Goal: Answer question/provide support: Share knowledge or assist other users

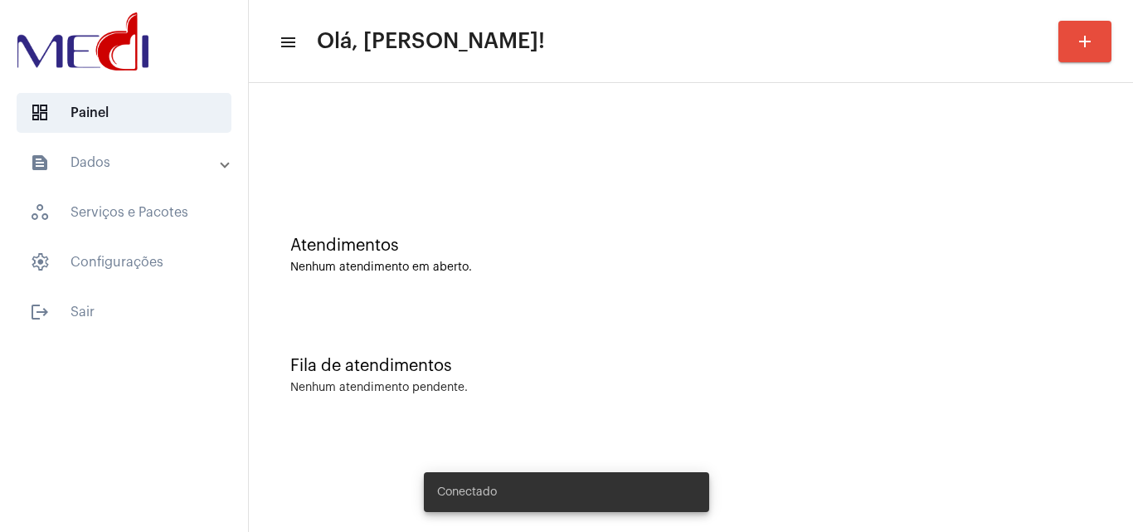
click at [590, 279] on div "Atendimentos Nenhum atendimento em aberto." at bounding box center [690, 247] width 867 height 120
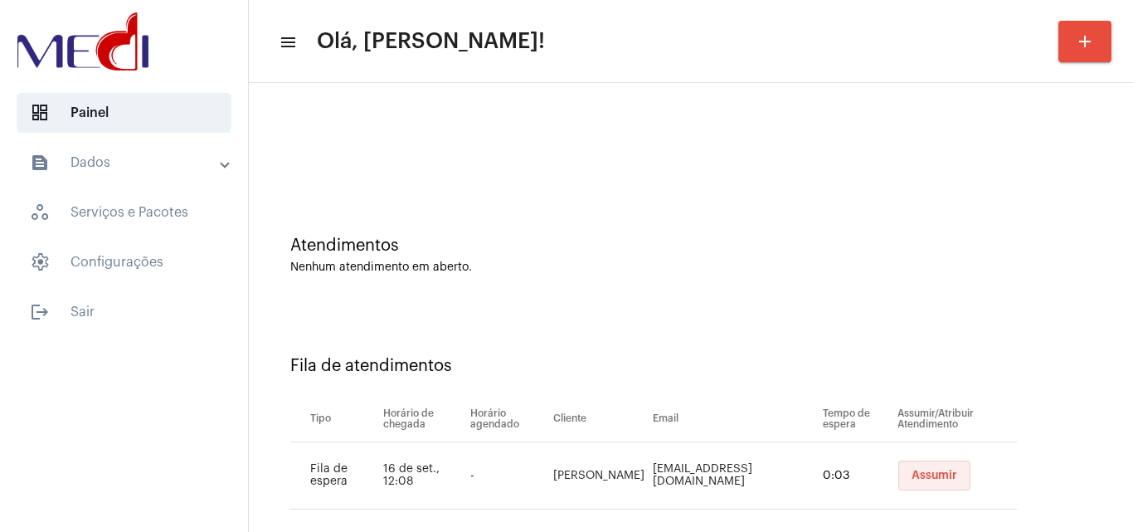
click at [926, 474] on span "Assumir" at bounding box center [934, 475] width 46 height 12
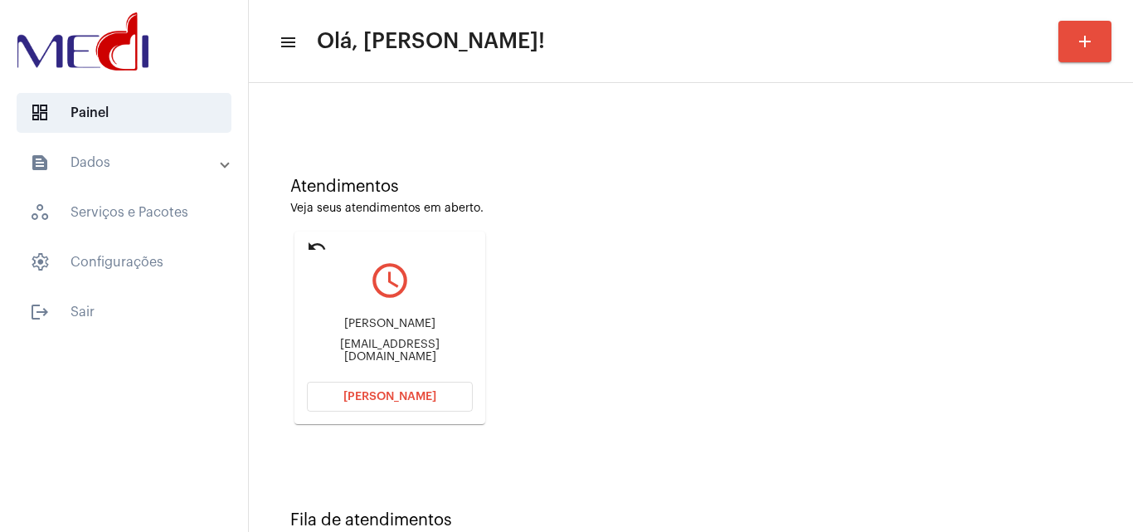
scroll to position [117, 0]
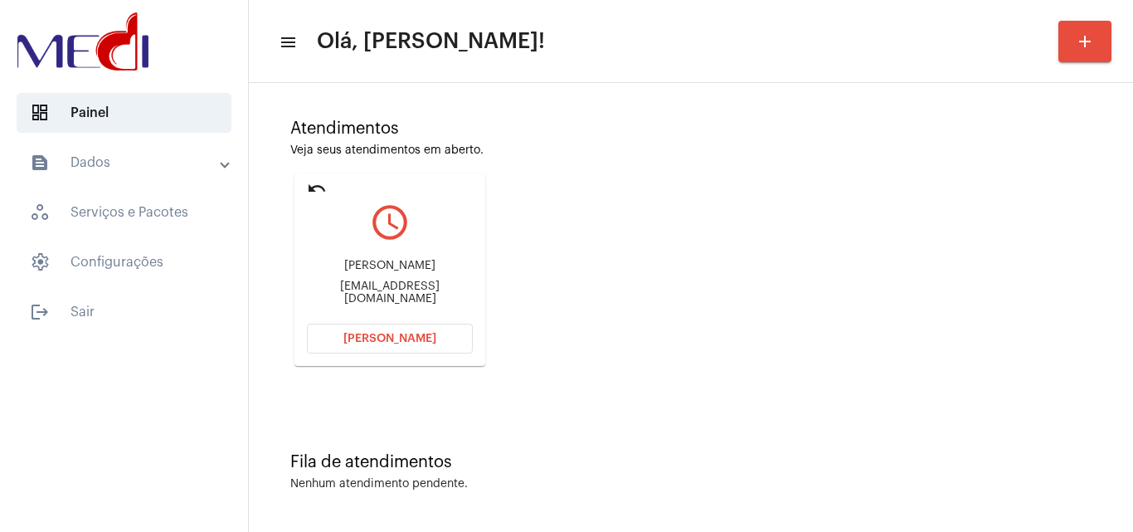
drag, startPoint x: 381, startPoint y: 263, endPoint x: 441, endPoint y: 260, distance: 60.6
click at [442, 260] on div "[PERSON_NAME] [EMAIL_ADDRESS][DOMAIN_NAME]" at bounding box center [390, 282] width 166 height 75
copy div "Pamella Cardoso"
click at [360, 324] on button "[PERSON_NAME]" at bounding box center [390, 338] width 166 height 30
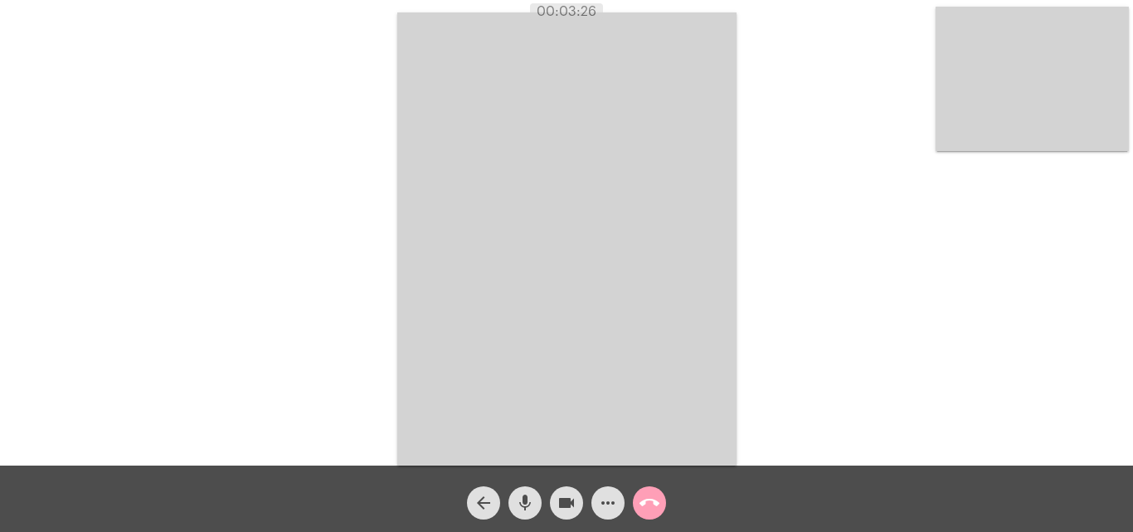
click at [655, 496] on mat-icon "call_end" at bounding box center [649, 503] width 20 height 20
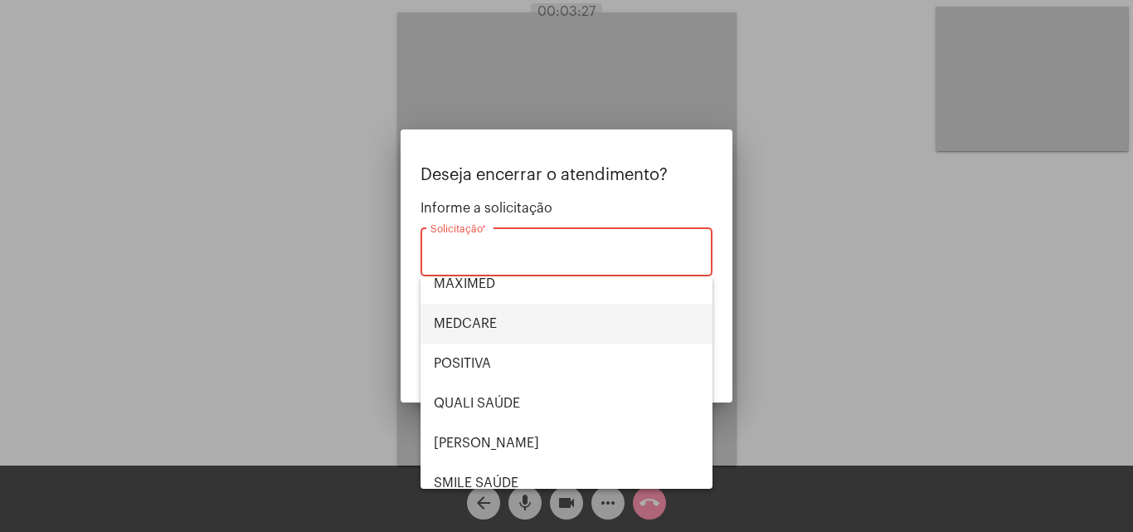
scroll to position [345, 0]
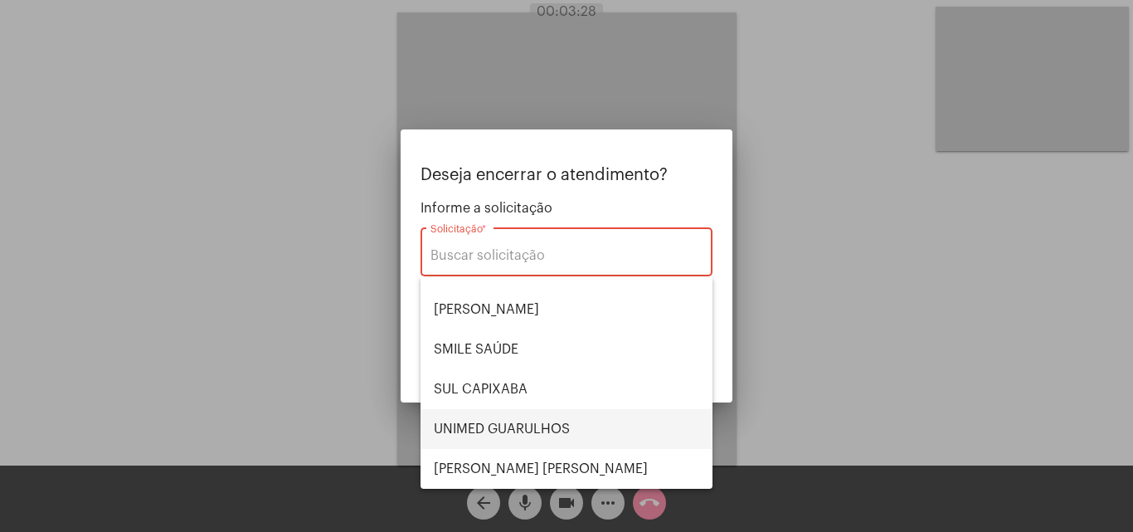
click at [575, 426] on span "UNIMED GUARULHOS" at bounding box center [566, 429] width 265 height 40
type input "UNIMED GUARULHOS"
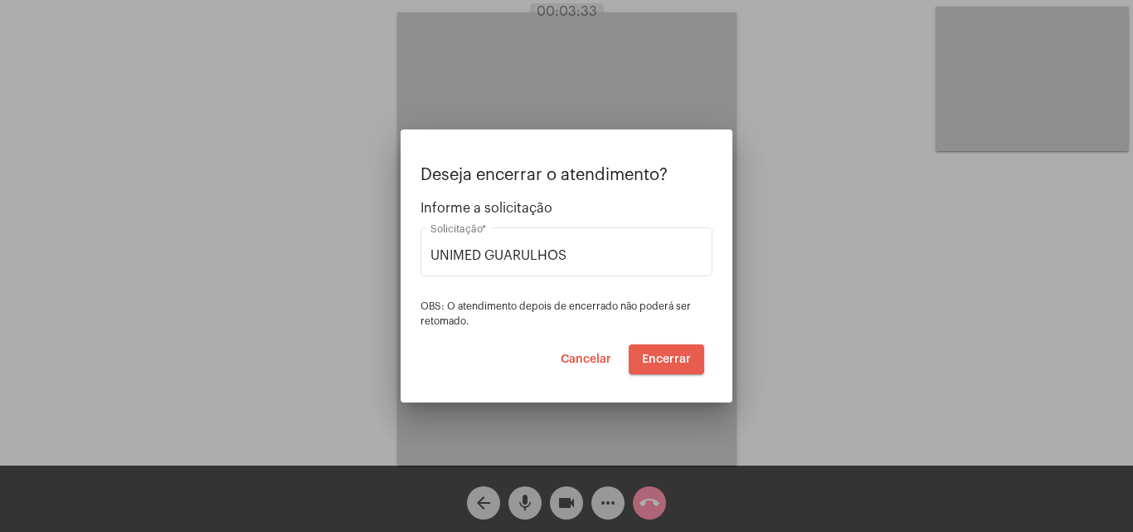
click at [662, 357] on span "Encerrar" at bounding box center [666, 359] width 49 height 12
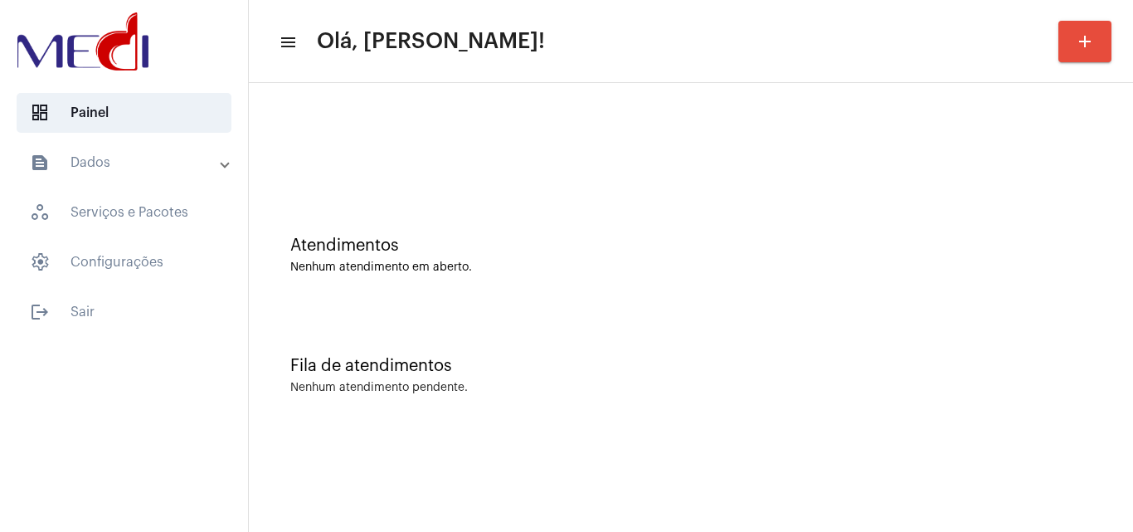
click at [712, 168] on div at bounding box center [690, 138] width 867 height 95
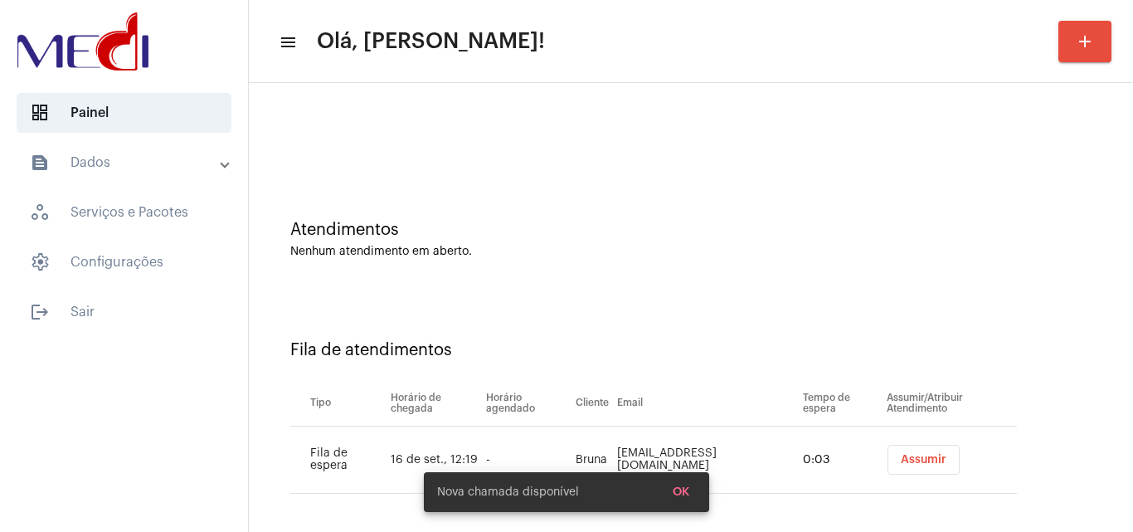
scroll to position [22, 0]
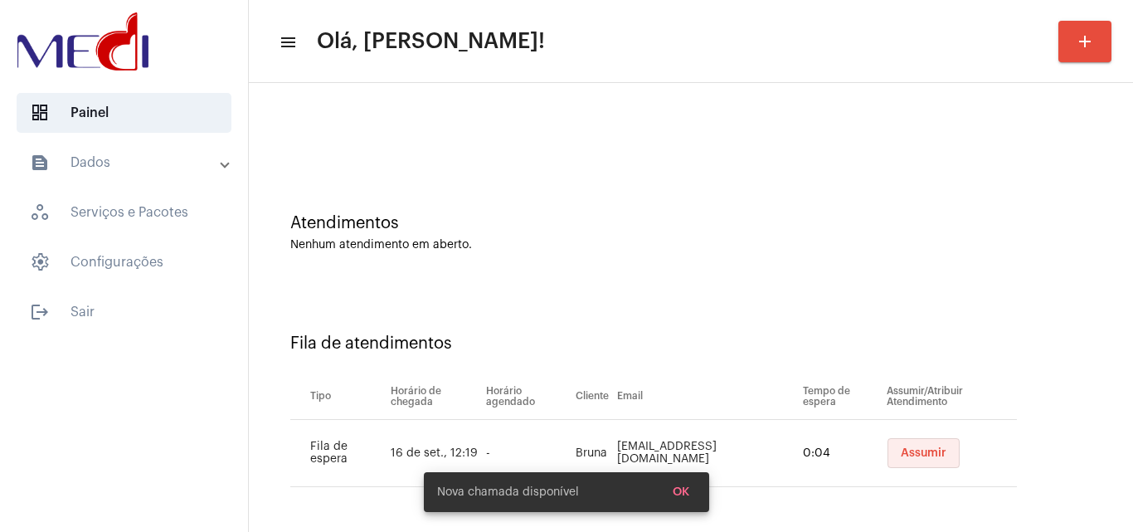
click at [901, 447] on span "Assumir" at bounding box center [924, 453] width 46 height 12
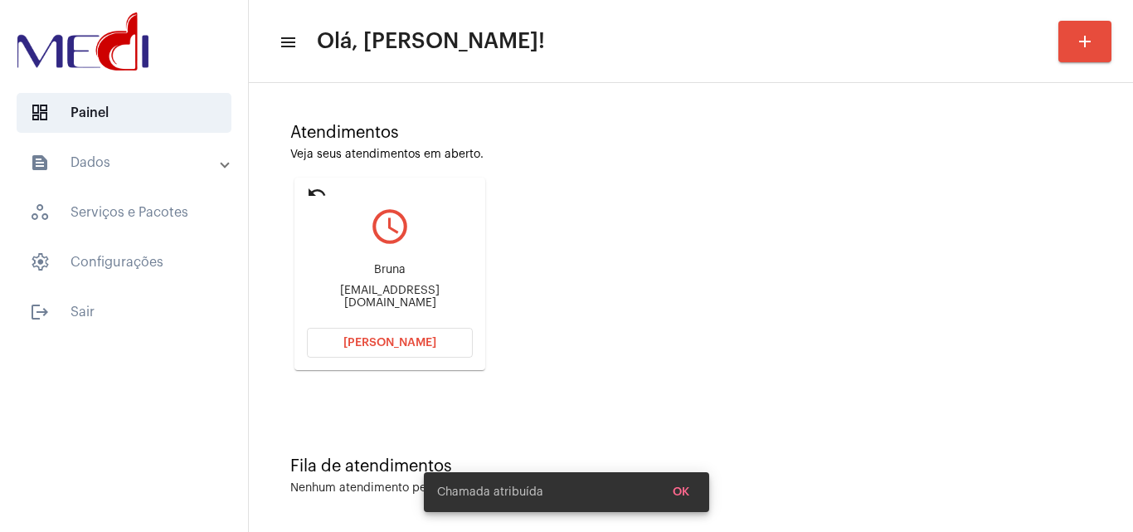
scroll to position [117, 0]
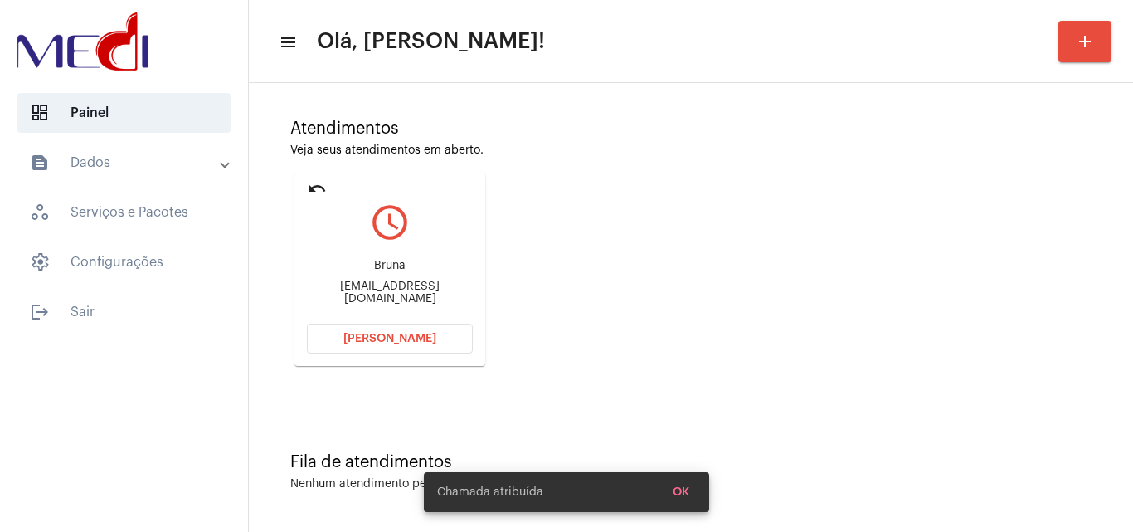
drag, startPoint x: 318, startPoint y: 291, endPoint x: 411, endPoint y: 290, distance: 92.9
click at [411, 290] on div "brunaodtlg@gmail.com" at bounding box center [390, 292] width 166 height 25
copy div "brunaodtlg@gm"
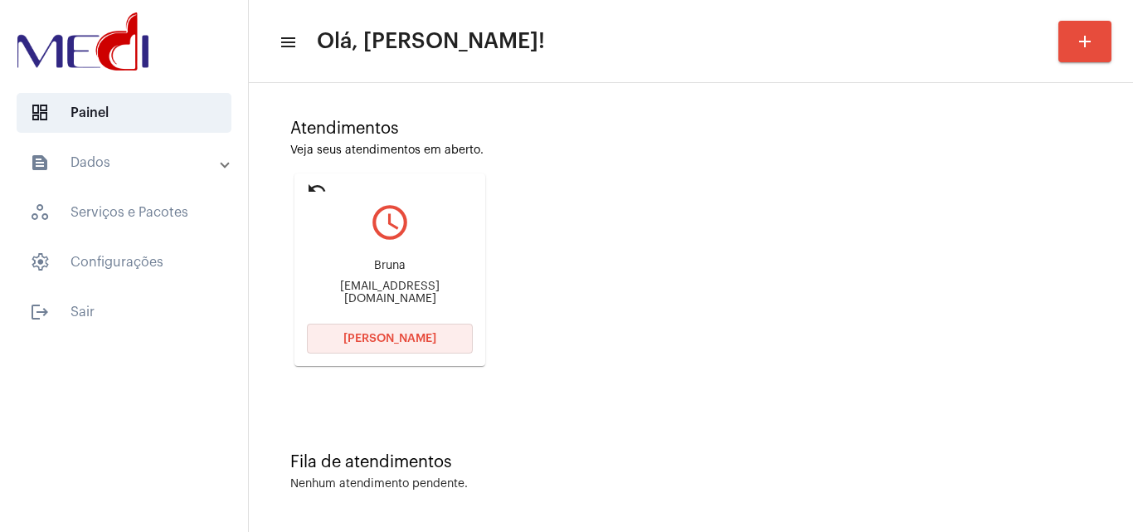
click at [319, 342] on button "[PERSON_NAME]" at bounding box center [390, 338] width 166 height 30
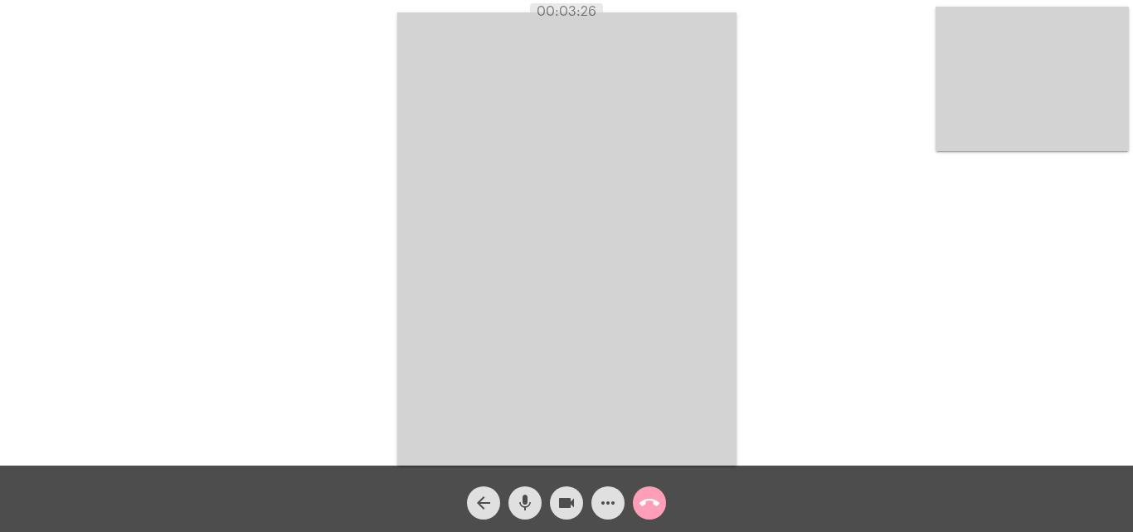
click at [658, 500] on mat-icon "call_end" at bounding box center [649, 503] width 20 height 20
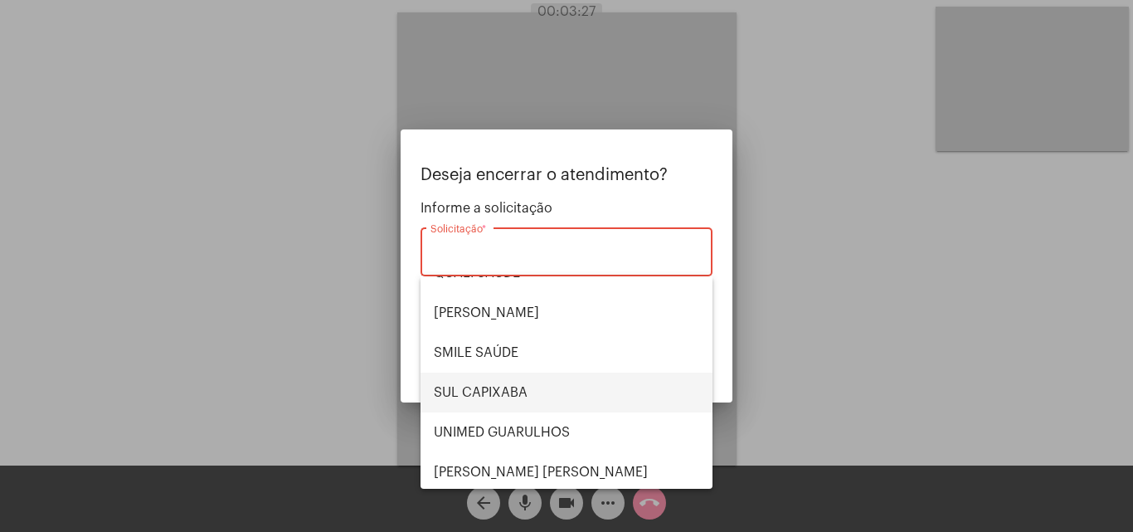
scroll to position [345, 0]
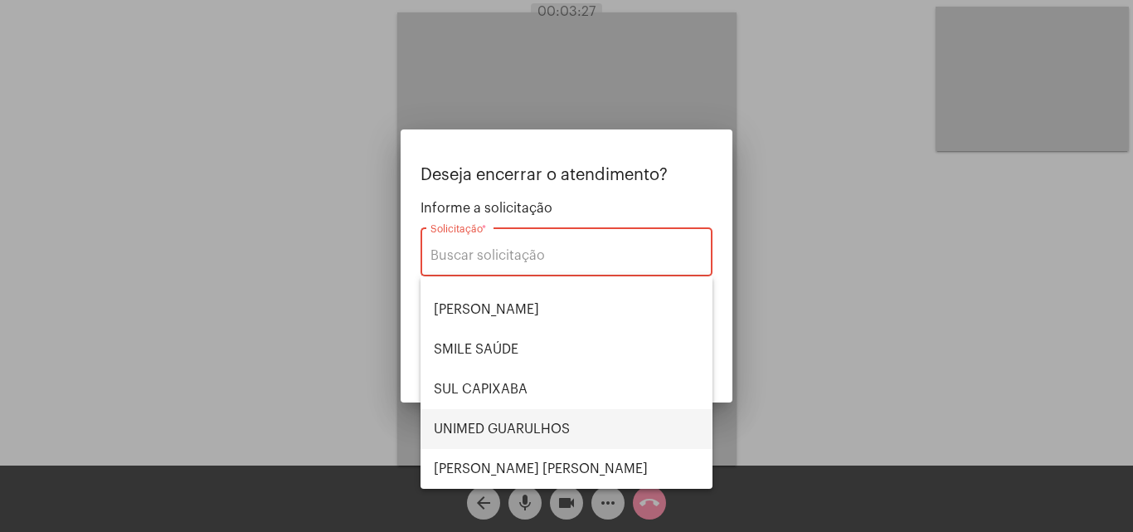
click at [570, 432] on span "UNIMED GUARULHOS" at bounding box center [566, 429] width 265 height 40
type input "UNIMED GUARULHOS"
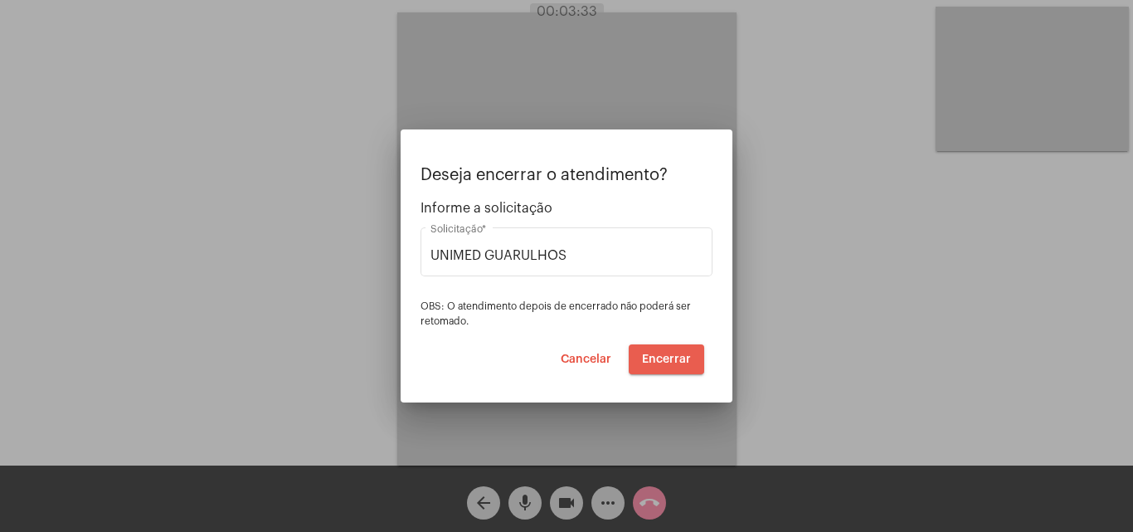
click at [666, 353] on span "Encerrar" at bounding box center [666, 359] width 49 height 12
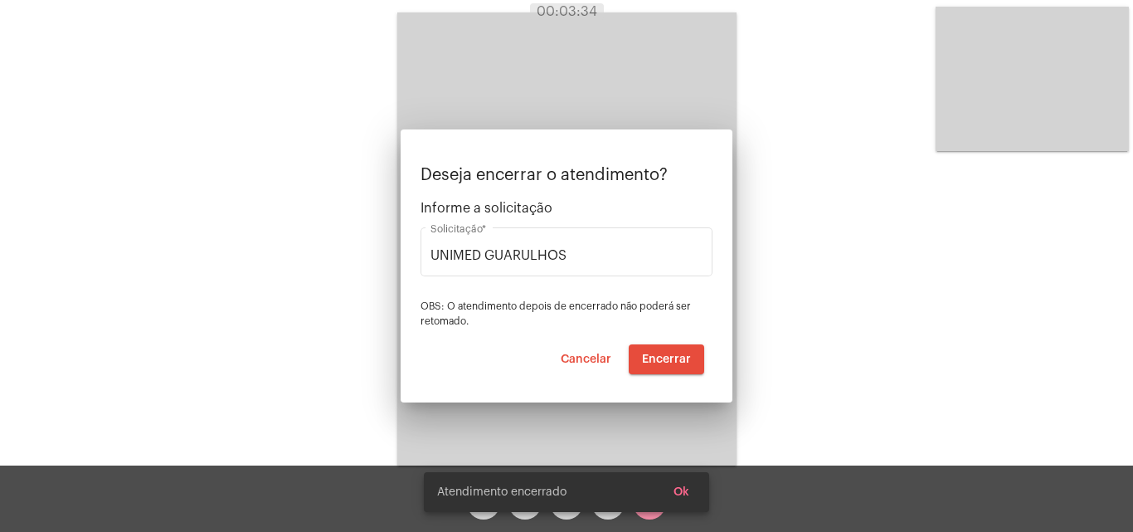
click at [662, 356] on video at bounding box center [566, 238] width 339 height 453
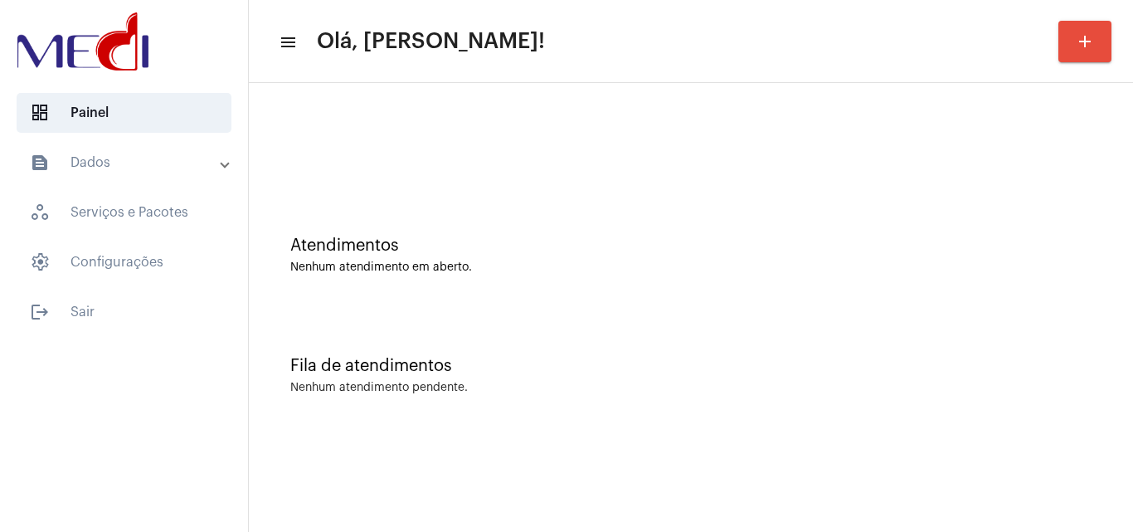
click at [513, 280] on div "Atendimentos Nenhum atendimento em aberto." at bounding box center [690, 247] width 867 height 120
click at [505, 305] on div "Atendimentos Nenhum atendimento em aberto." at bounding box center [690, 247] width 867 height 120
click at [630, 366] on div "Fila de atendimentos" at bounding box center [690, 366] width 801 height 18
click at [691, 394] on div "Fila de atendimentos Nenhum atendimento pendente." at bounding box center [690, 367] width 867 height 120
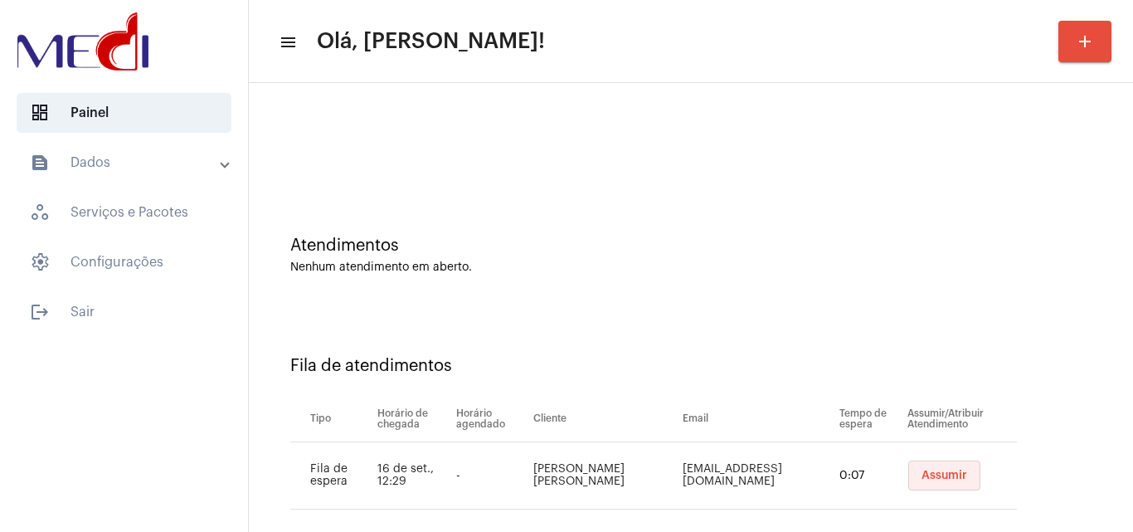
click at [921, 473] on span "Assumir" at bounding box center [944, 475] width 46 height 12
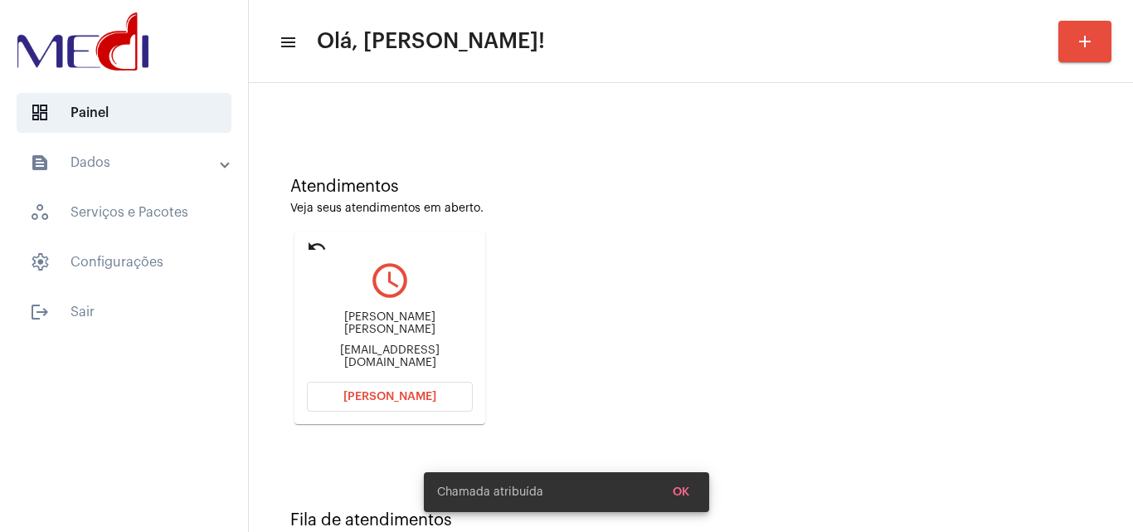
scroll to position [117, 0]
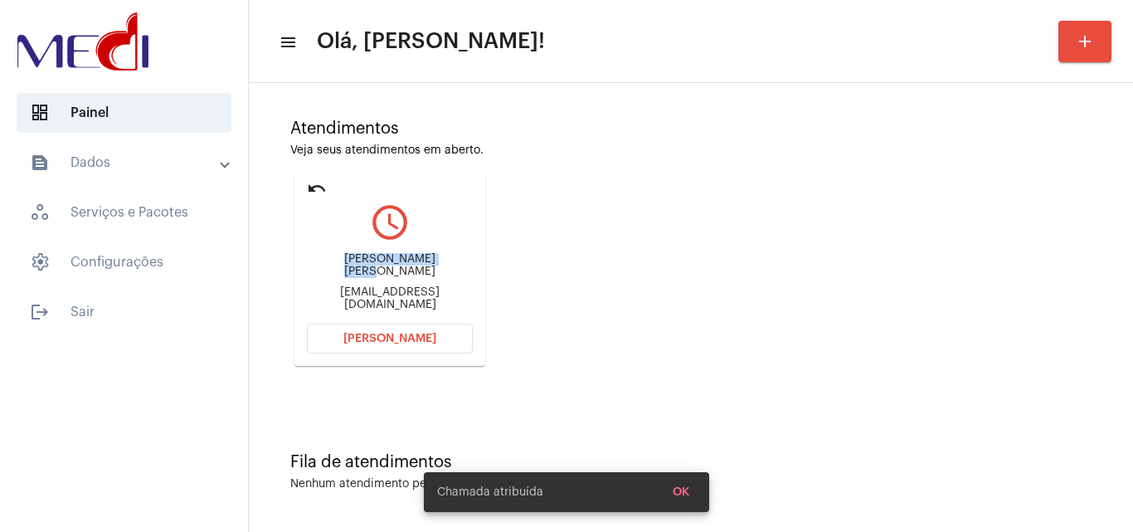
drag, startPoint x: 309, startPoint y: 262, endPoint x: 414, endPoint y: 267, distance: 104.6
click at [414, 267] on div "Erica Karla da Silva Ferreira ericakarla262@gmail.com" at bounding box center [390, 282] width 166 height 75
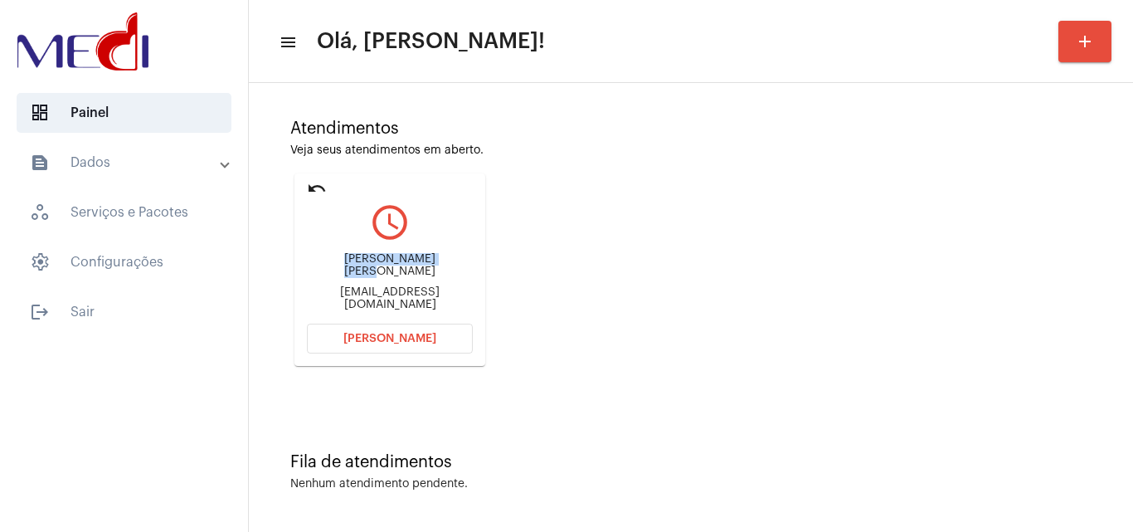
copy div "Erica Karla da Silv"
click at [425, 336] on span "Abrir Chamada" at bounding box center [389, 339] width 93 height 12
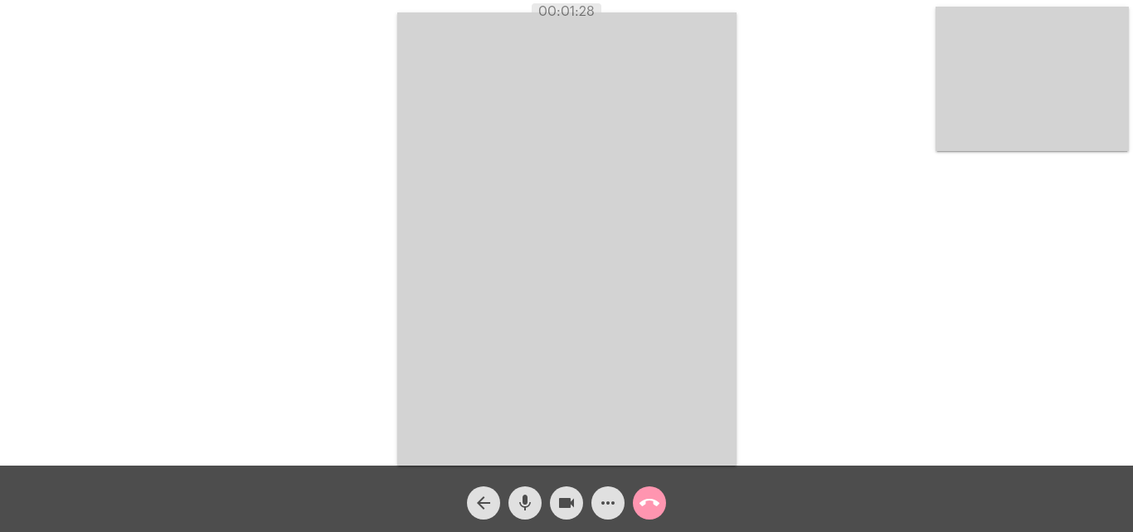
click at [651, 500] on mat-icon "call_end" at bounding box center [649, 503] width 20 height 20
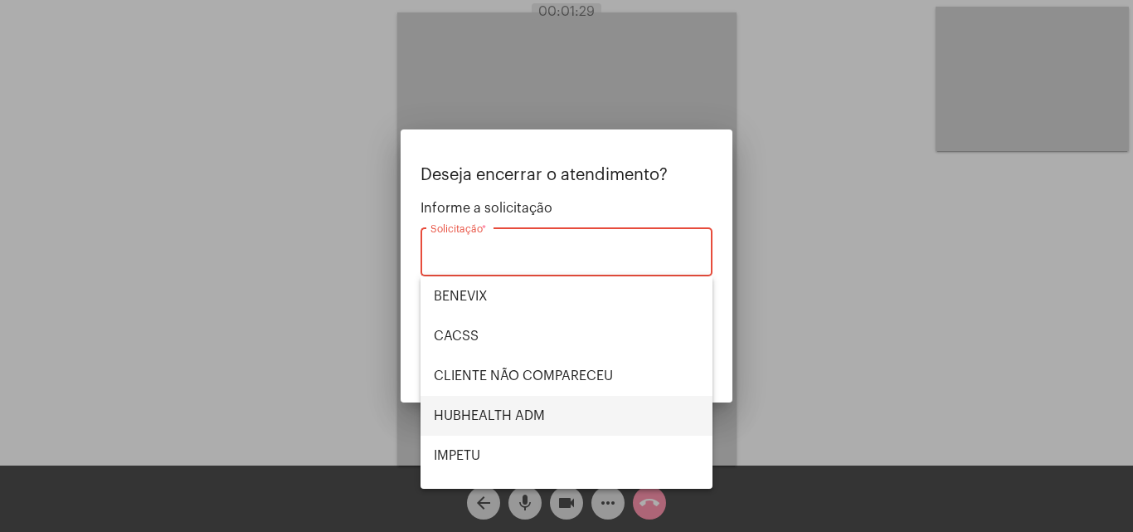
scroll to position [345, 0]
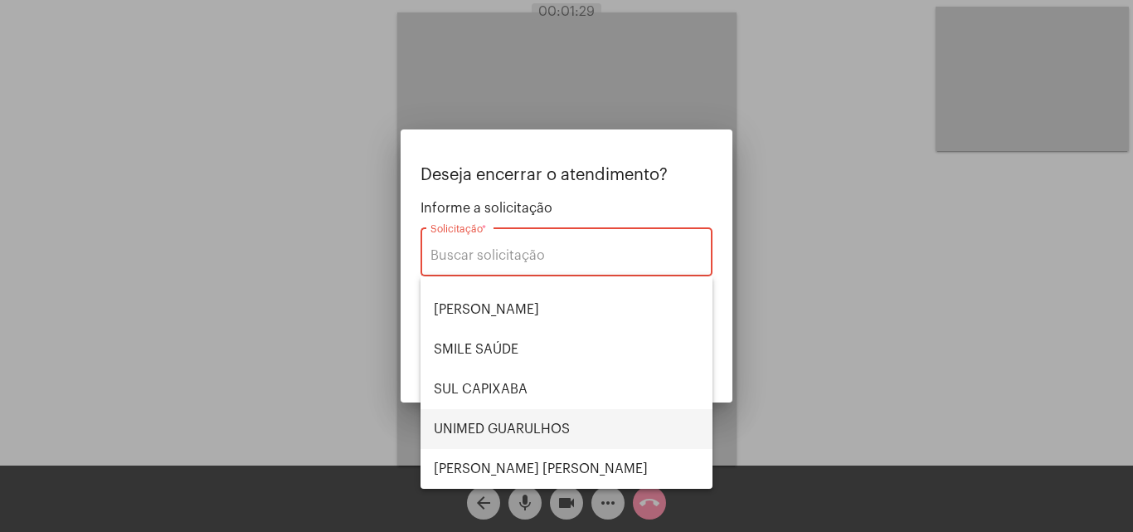
click at [559, 430] on span "UNIMED GUARULHOS" at bounding box center [566, 429] width 265 height 40
type input "UNIMED GUARULHOS"
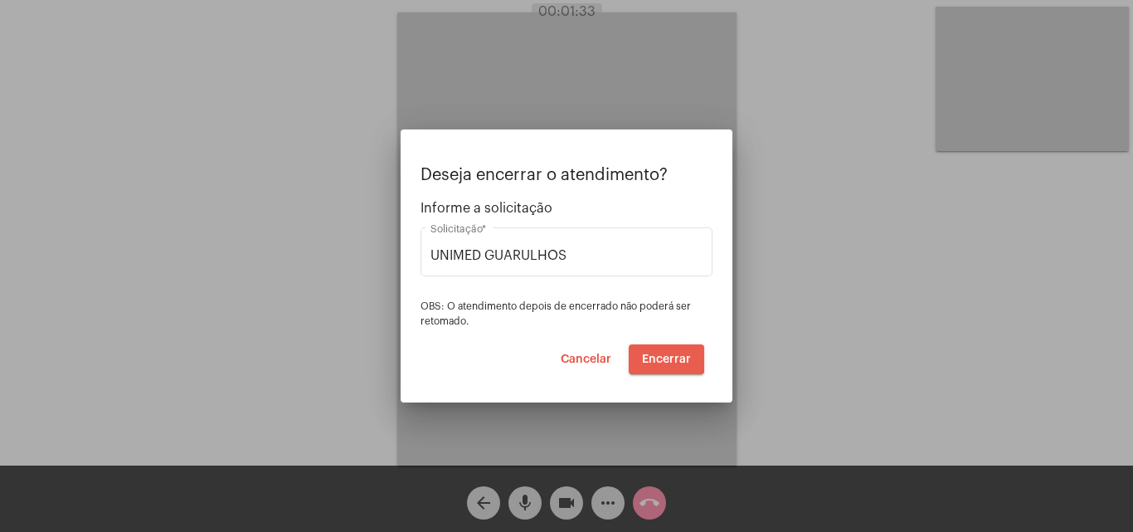
click at [660, 357] on span "Encerrar" at bounding box center [666, 359] width 49 height 12
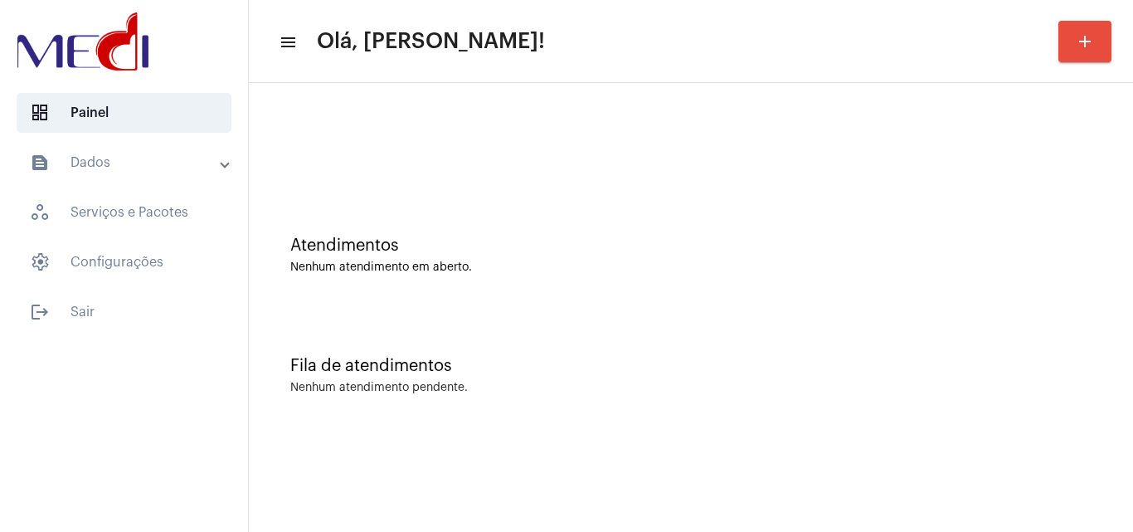
click at [672, 310] on div "Fila de atendimentos Nenhum atendimento pendente." at bounding box center [690, 367] width 867 height 120
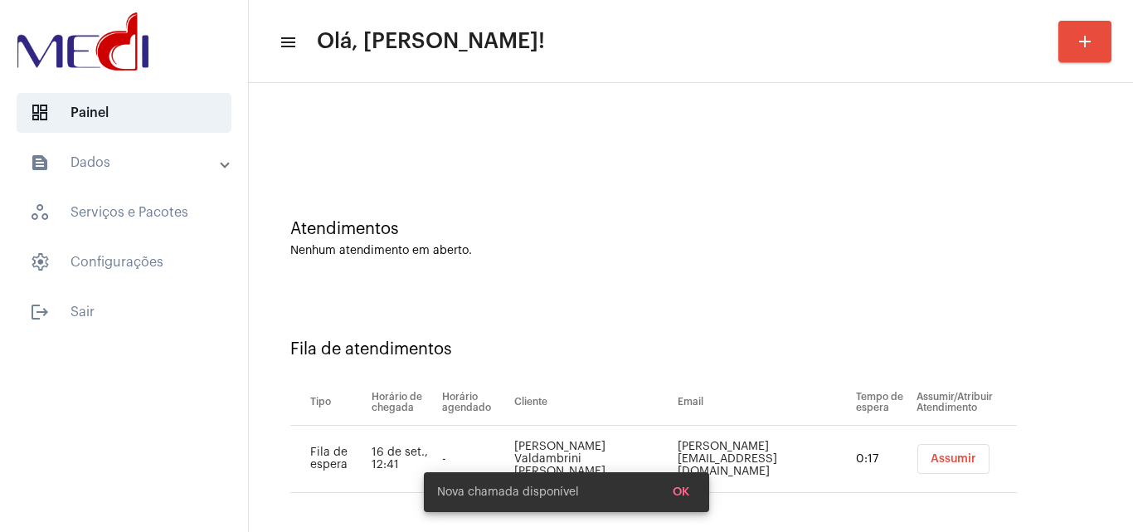
scroll to position [22, 0]
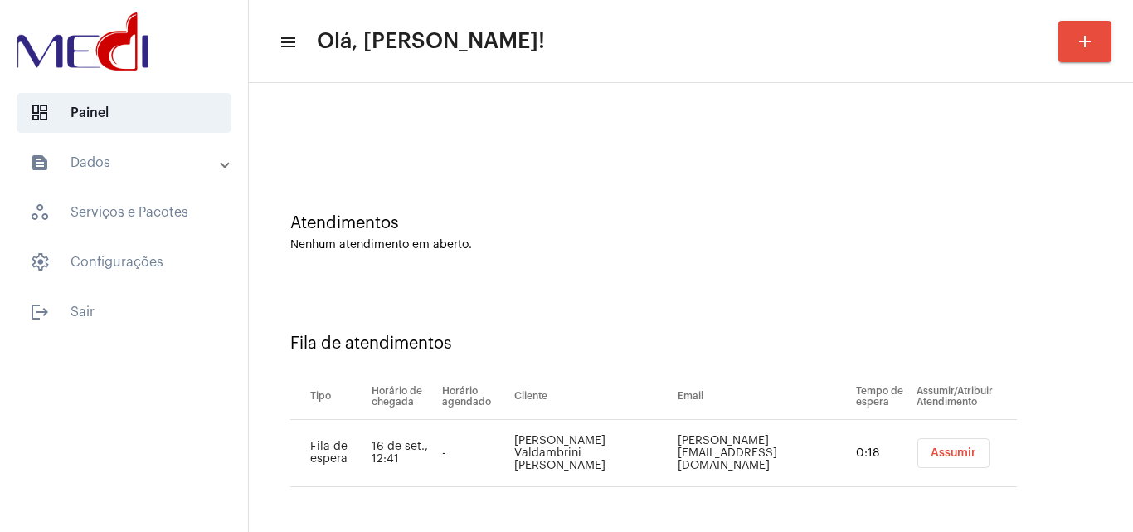
click at [930, 454] on span "Assumir" at bounding box center [953, 453] width 46 height 12
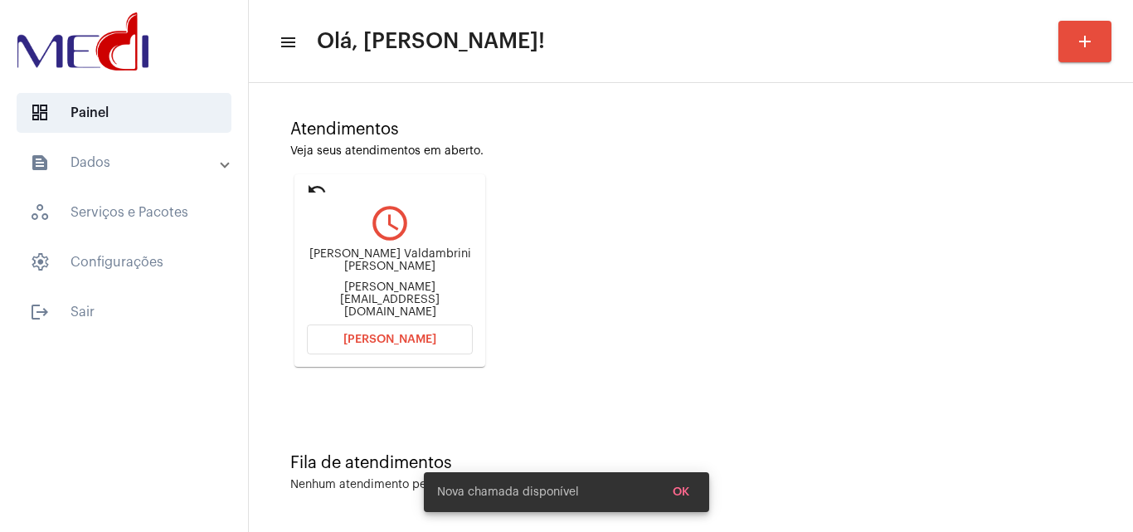
scroll to position [117, 0]
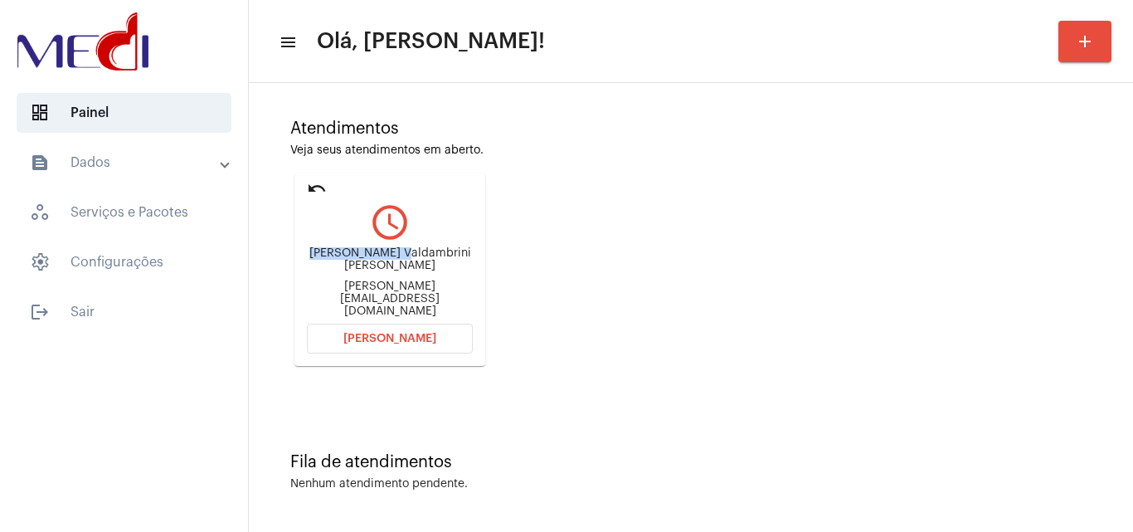
drag, startPoint x: 362, startPoint y: 250, endPoint x: 425, endPoint y: 255, distance: 63.3
click at [425, 255] on div "[PERSON_NAME] Valdambrini [PERSON_NAME]" at bounding box center [390, 259] width 166 height 25
copy div "[PERSON_NAME]"
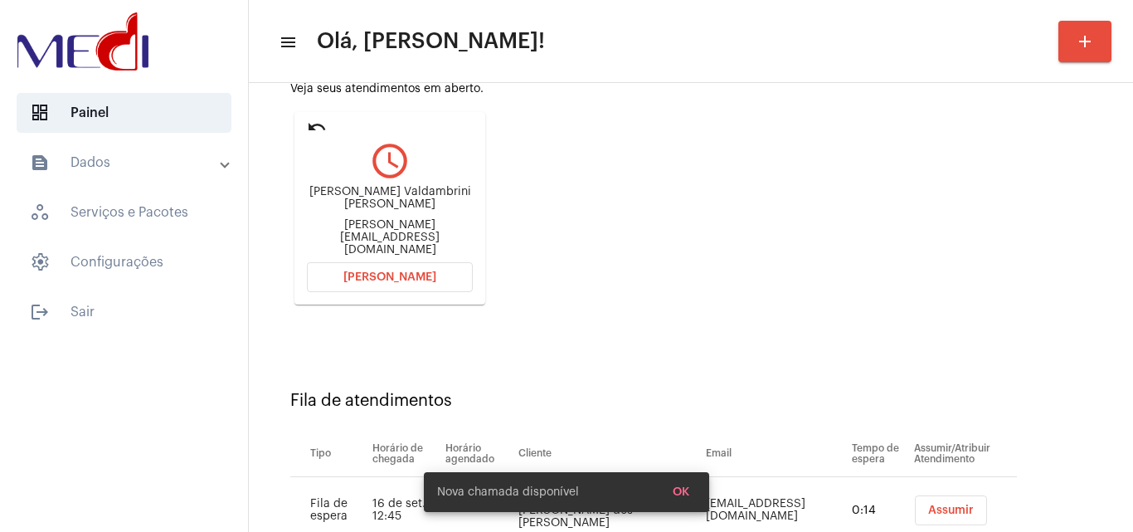
scroll to position [236, 0]
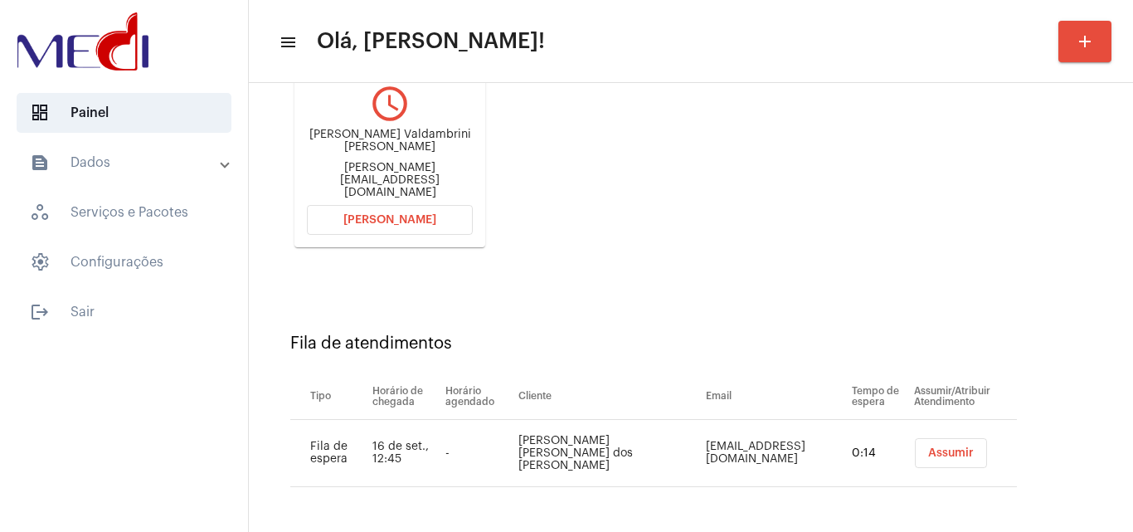
click at [935, 458] on span "Assumir" at bounding box center [951, 453] width 46 height 12
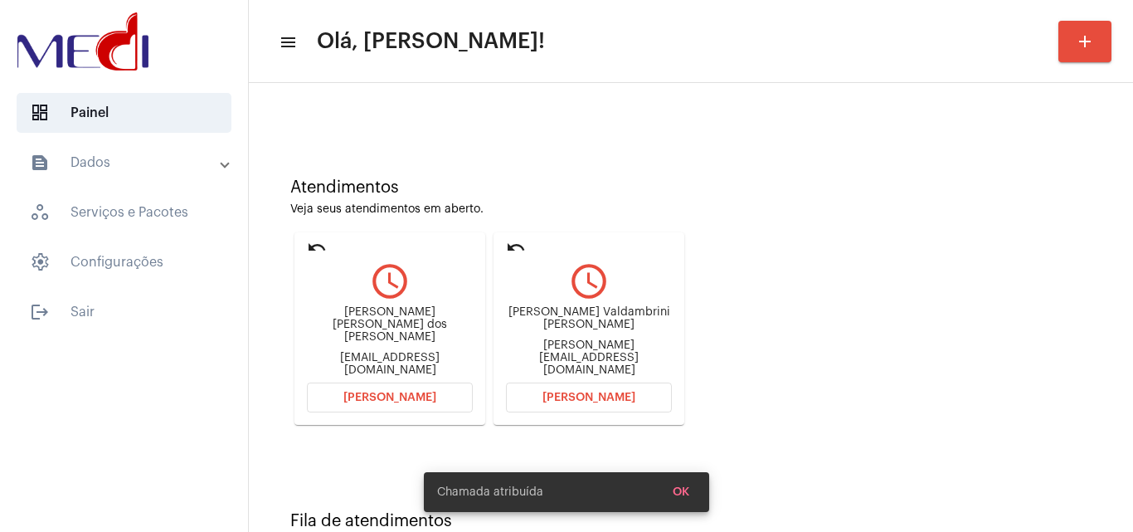
scroll to position [117, 0]
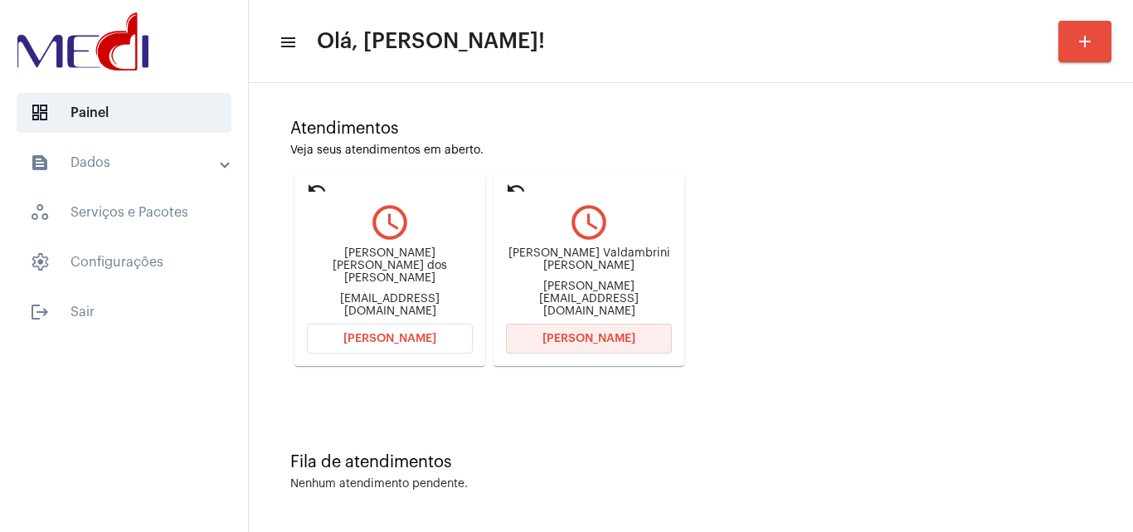
click at [573, 337] on span "[PERSON_NAME]" at bounding box center [588, 339] width 93 height 12
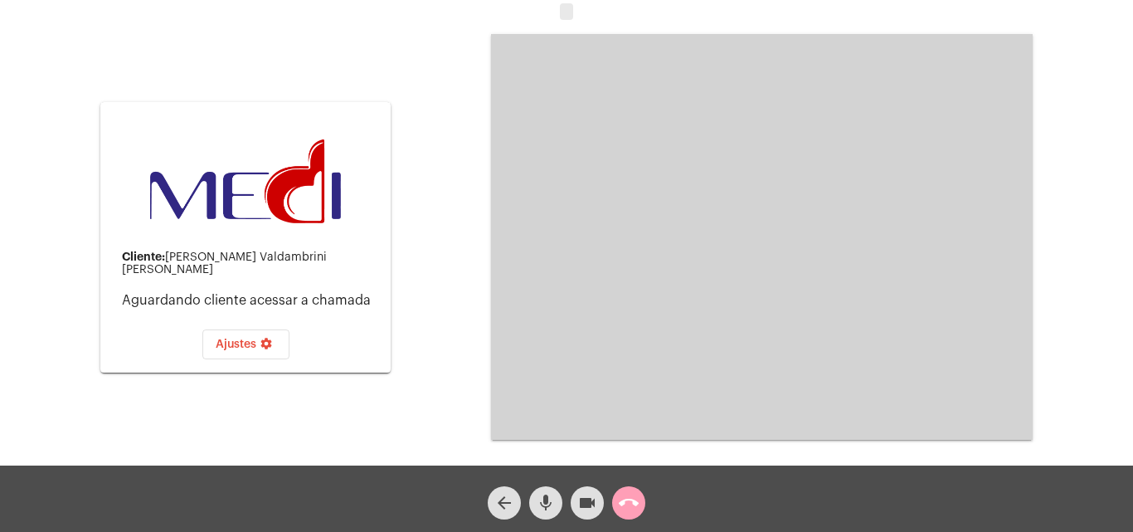
click at [634, 495] on mat-icon "call_end" at bounding box center [629, 503] width 20 height 20
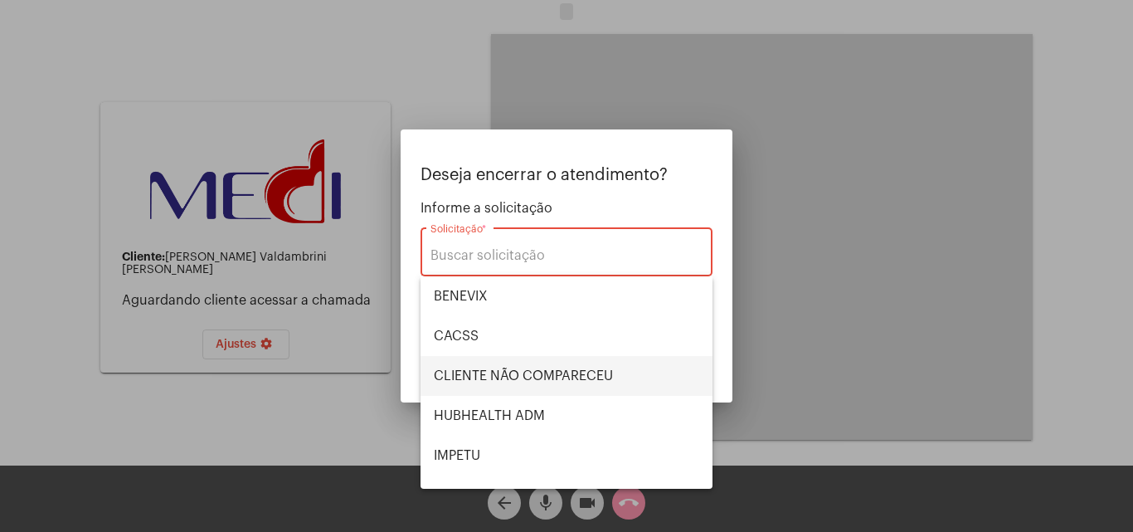
click at [566, 368] on span "CLIENTE NÃO COMPARECEU" at bounding box center [566, 376] width 265 height 40
type input "CLIENTE NÃO COMPARECEU"
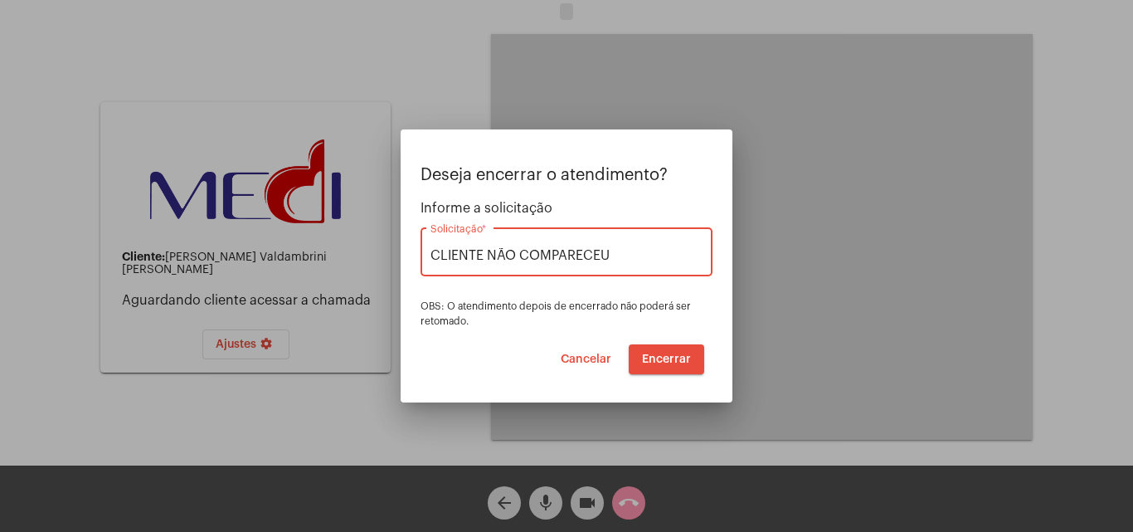
click at [676, 357] on span "Encerrar" at bounding box center [666, 359] width 49 height 12
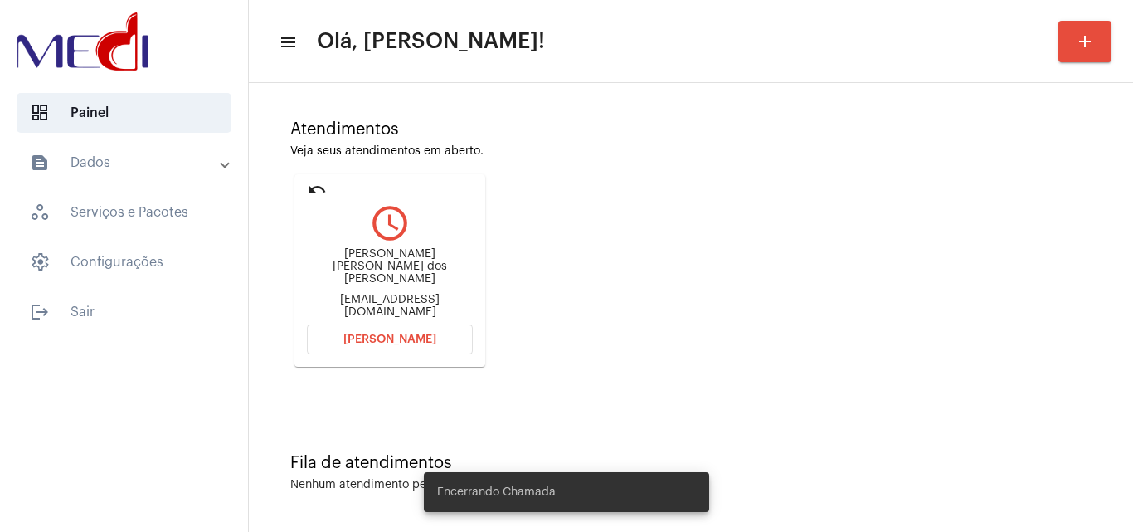
scroll to position [117, 0]
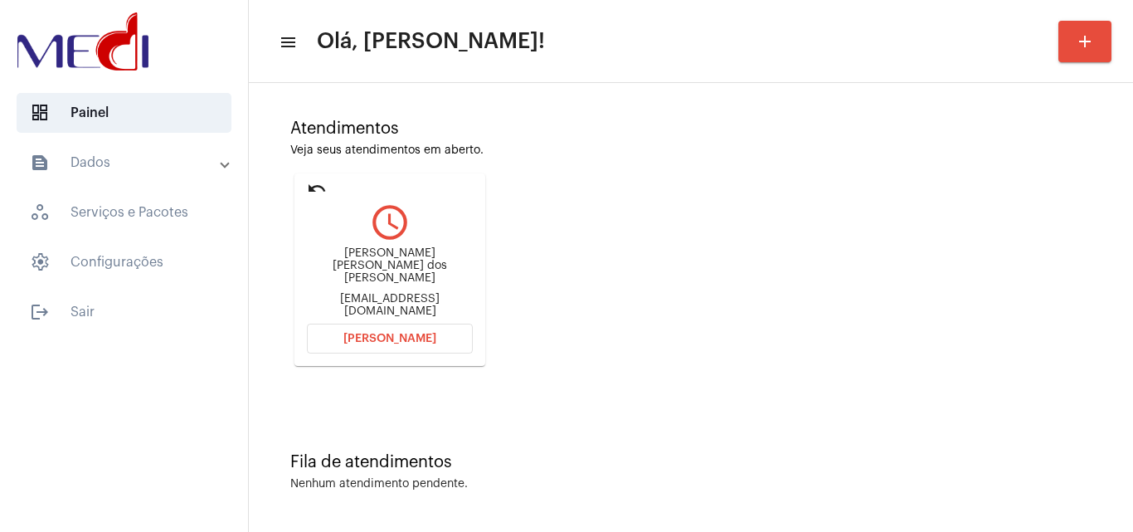
drag, startPoint x: 313, startPoint y: 275, endPoint x: 446, endPoint y: 268, distance: 133.7
click at [446, 268] on div "Adriana Maria dos Santos" at bounding box center [390, 265] width 166 height 37
copy div "Adriana Maria dos Sant"
drag, startPoint x: 318, startPoint y: 293, endPoint x: 371, endPoint y: 304, distance: 54.2
click at [371, 304] on div "Adriana Maria dos Santos admsantos881@gmail.com" at bounding box center [390, 282] width 166 height 75
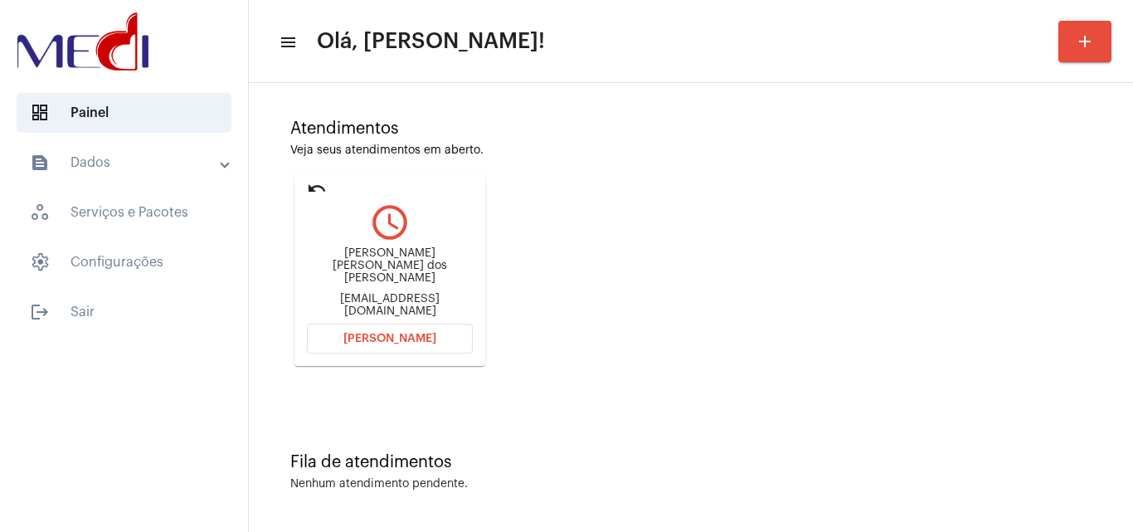
copy div "admsanto"
click at [406, 326] on button "Abrir Chamada" at bounding box center [390, 338] width 166 height 30
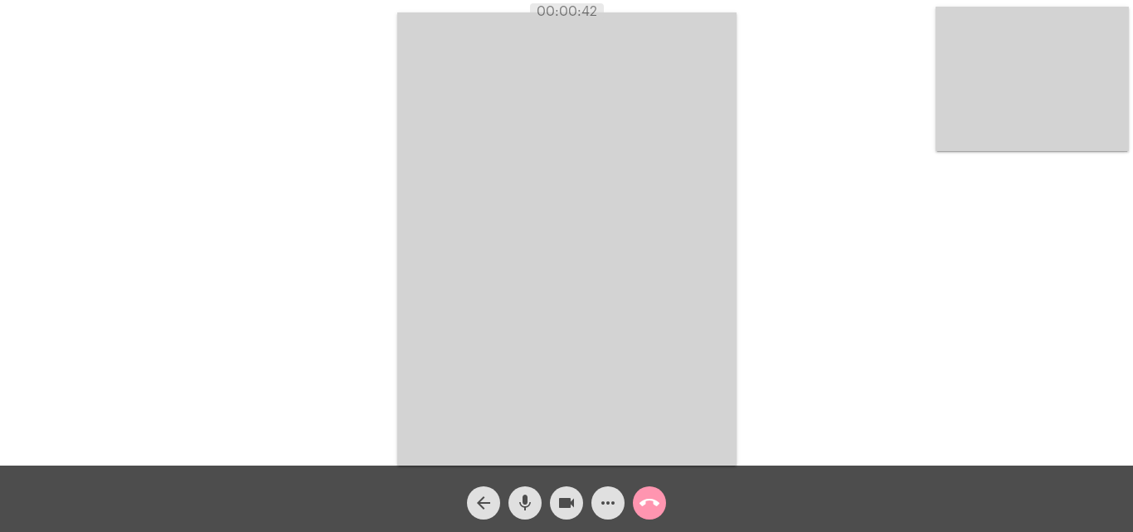
click at [659, 503] on button "call_end" at bounding box center [649, 502] width 33 height 33
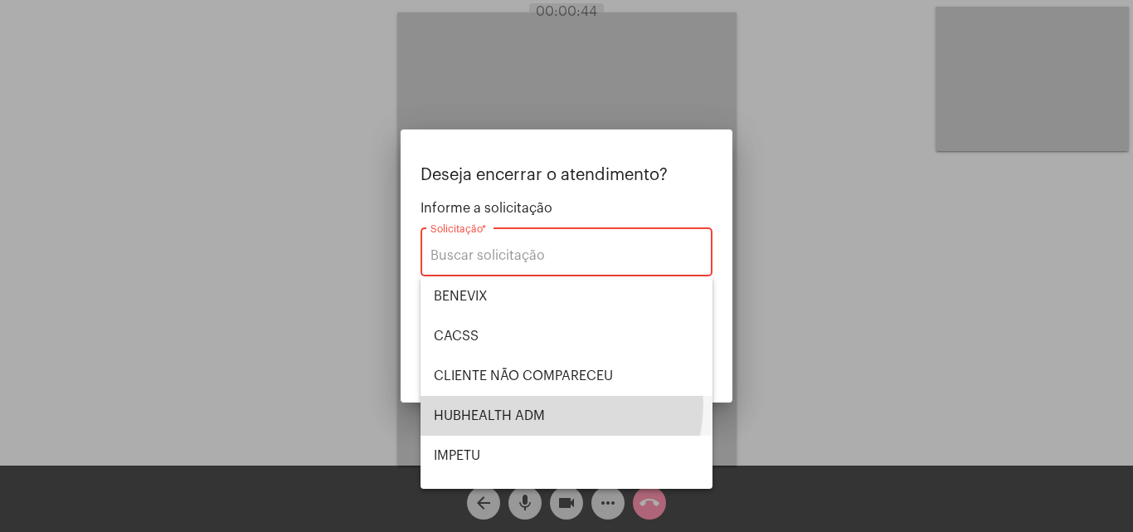
drag, startPoint x: 551, startPoint y: 404, endPoint x: 589, endPoint y: 381, distance: 44.0
click at [554, 403] on span "HUBHEALTH ADM" at bounding box center [566, 416] width 265 height 40
type input "HUBHEALTH ADM"
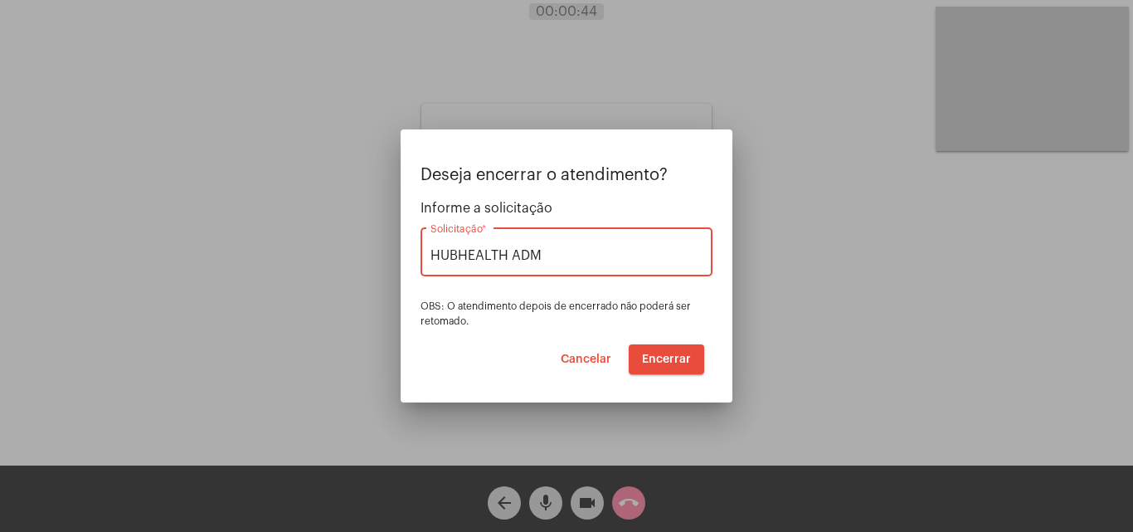
click at [649, 359] on span "Encerrar" at bounding box center [666, 359] width 49 height 12
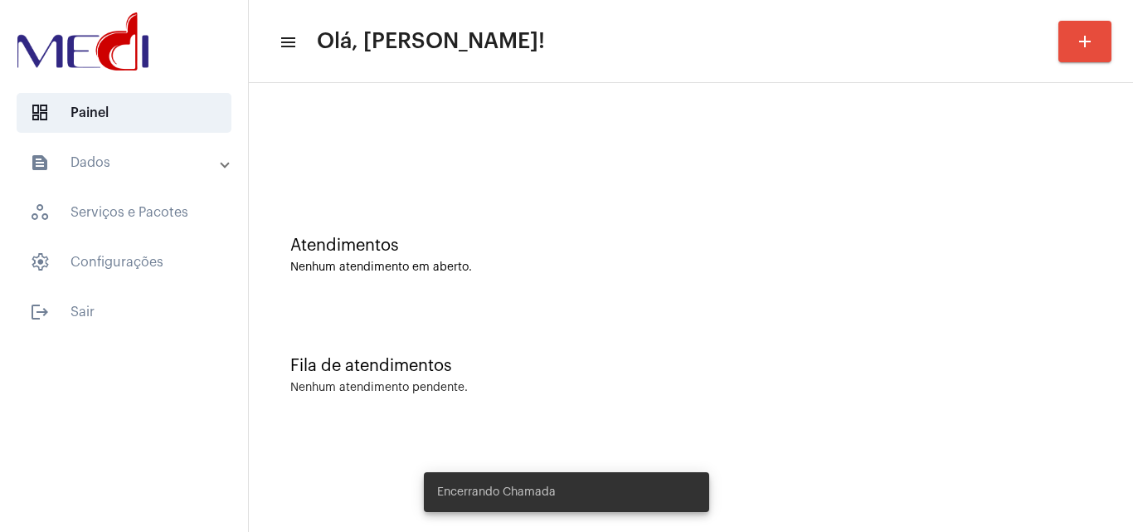
click at [659, 357] on div "Fila de atendimentos" at bounding box center [690, 366] width 801 height 18
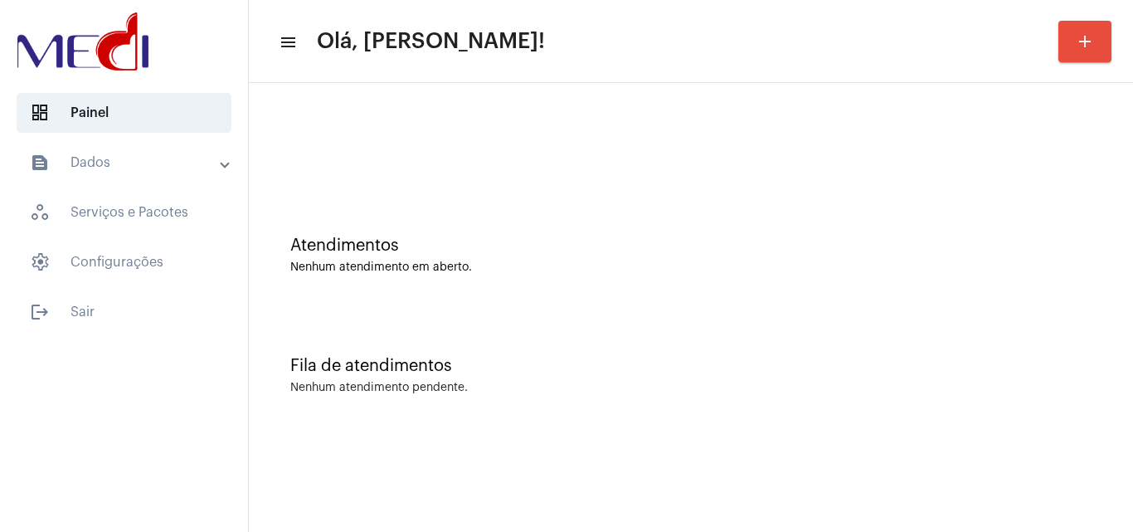
click at [816, 256] on div "Atendimentos Nenhum atendimento em aberto." at bounding box center [690, 254] width 801 height 37
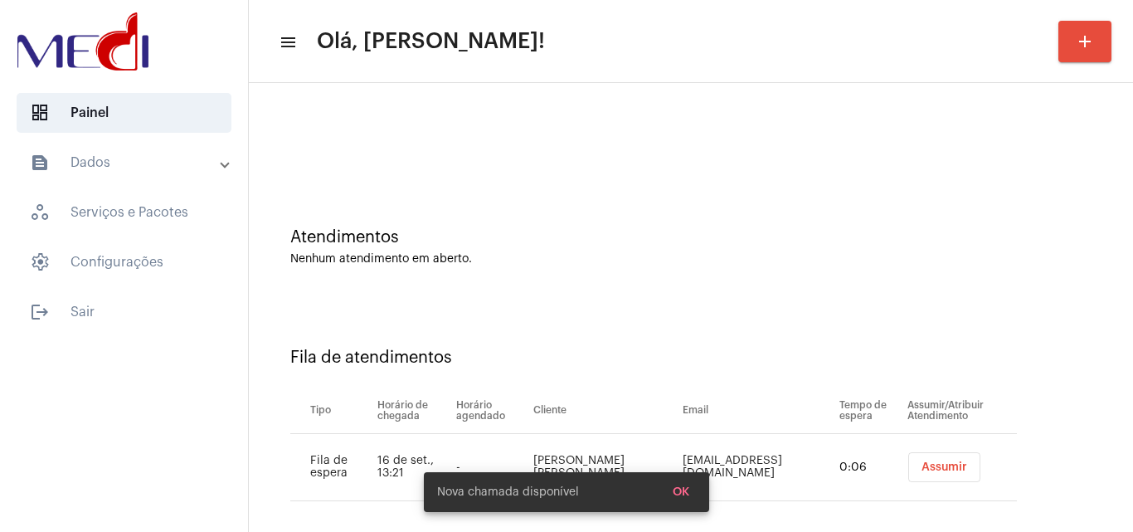
scroll to position [22, 0]
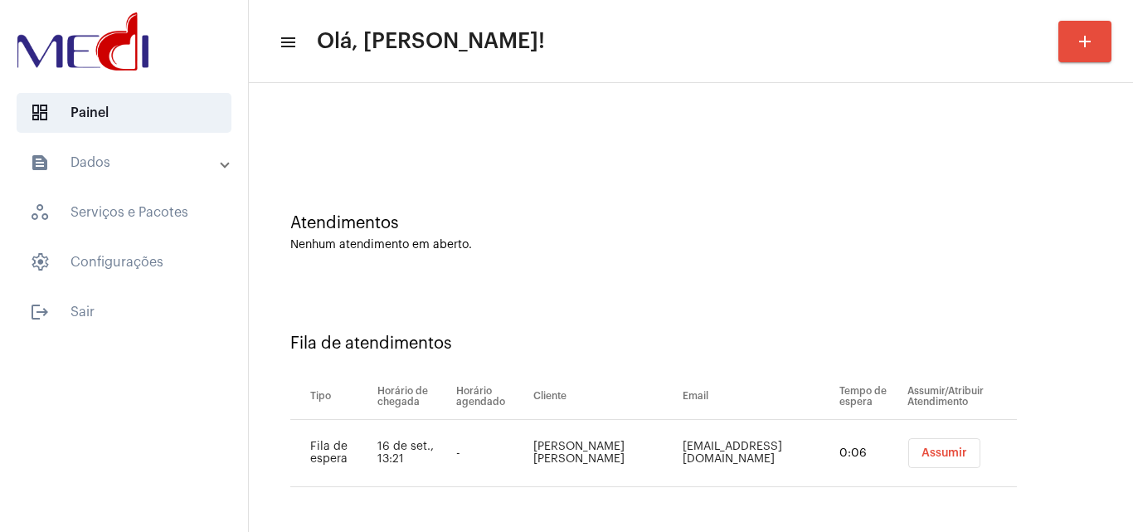
click at [921, 451] on span "Assumir" at bounding box center [944, 453] width 46 height 12
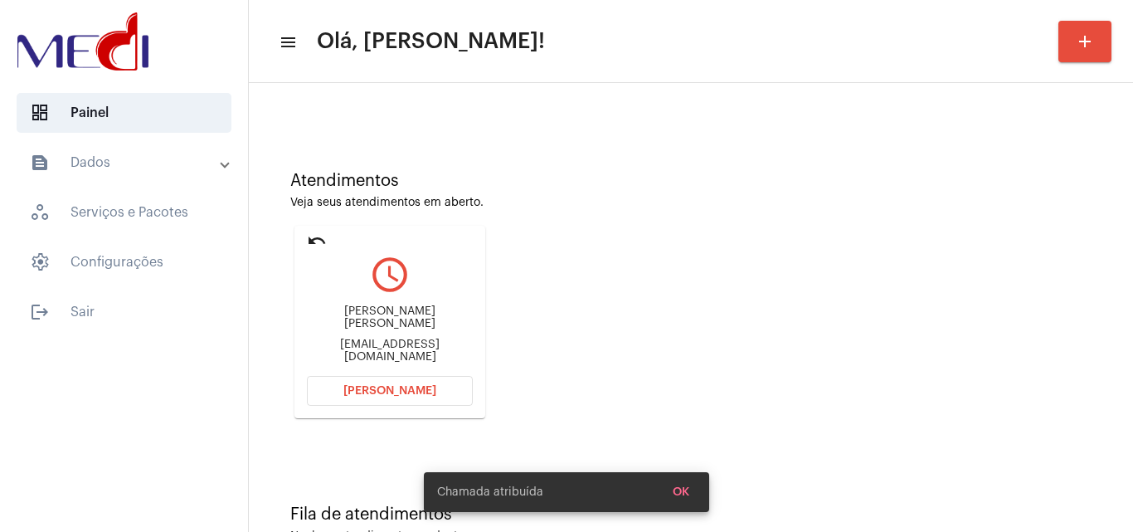
scroll to position [117, 0]
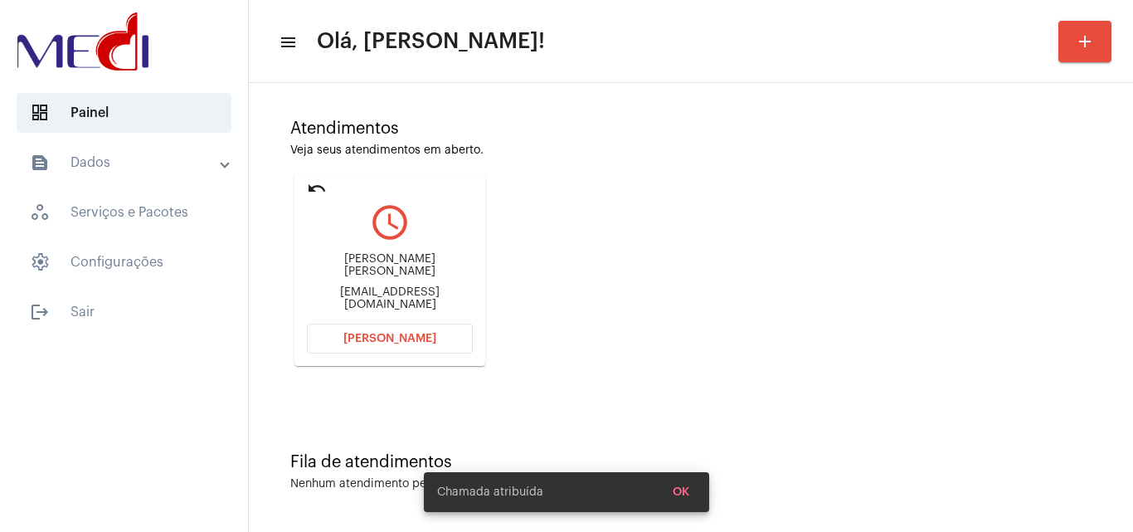
drag, startPoint x: 309, startPoint y: 269, endPoint x: 405, endPoint y: 270, distance: 96.2
click at [405, 270] on div "Elizabete Coimbra de Oliveira" at bounding box center [390, 265] width 166 height 25
copy div "Elizabete Coimbr"
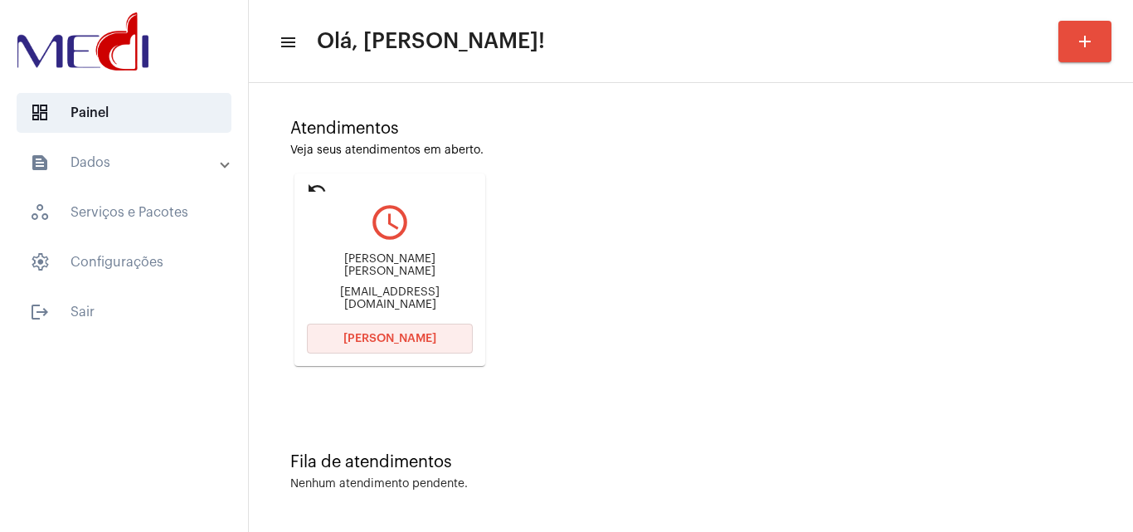
click at [343, 340] on button "Abrir Chamada" at bounding box center [390, 338] width 166 height 30
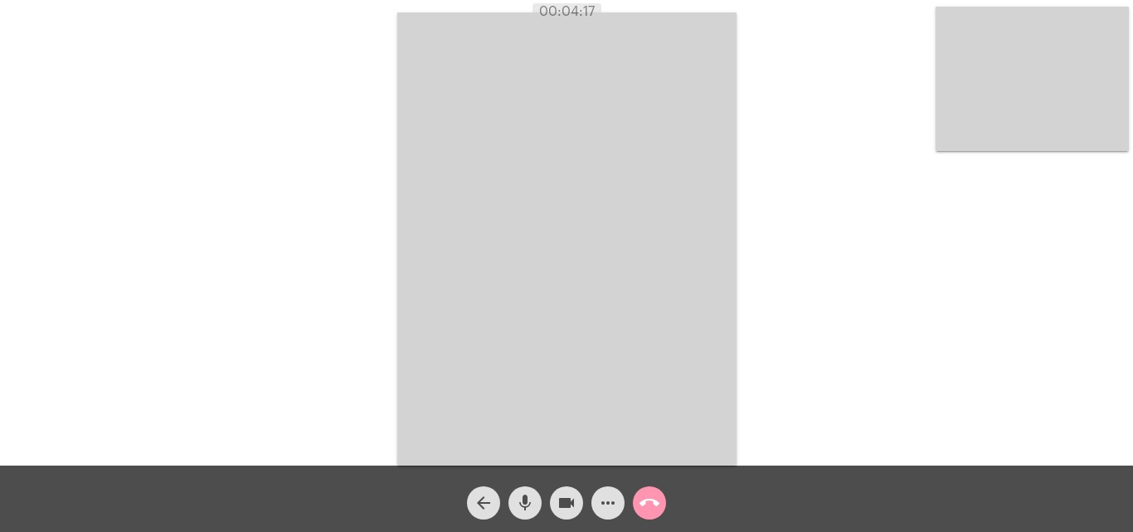
click at [645, 507] on mat-icon "call_end" at bounding box center [649, 503] width 20 height 20
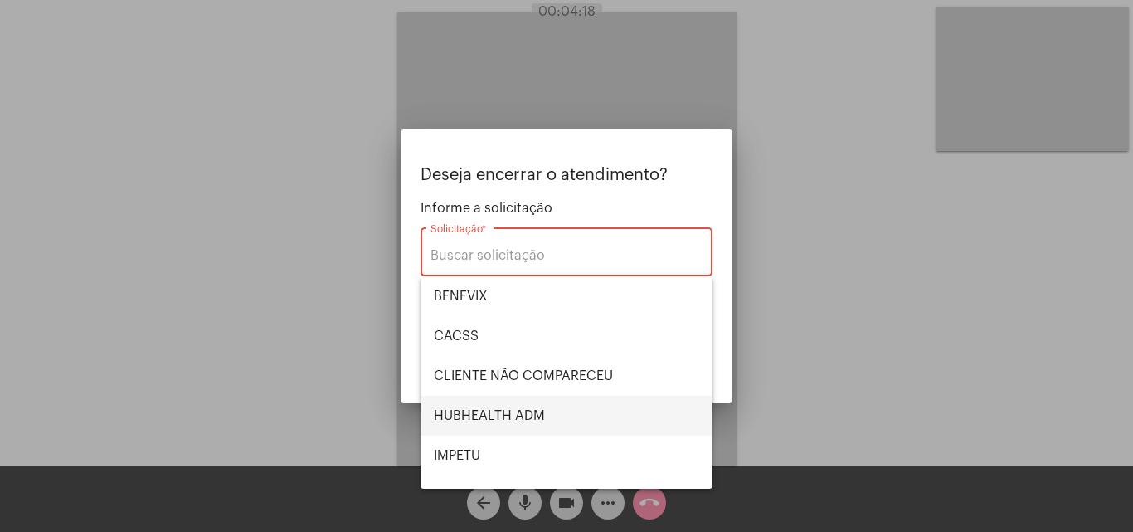
click at [518, 418] on span "HUBHEALTH ADM" at bounding box center [566, 416] width 265 height 40
type input "HUBHEALTH ADM"
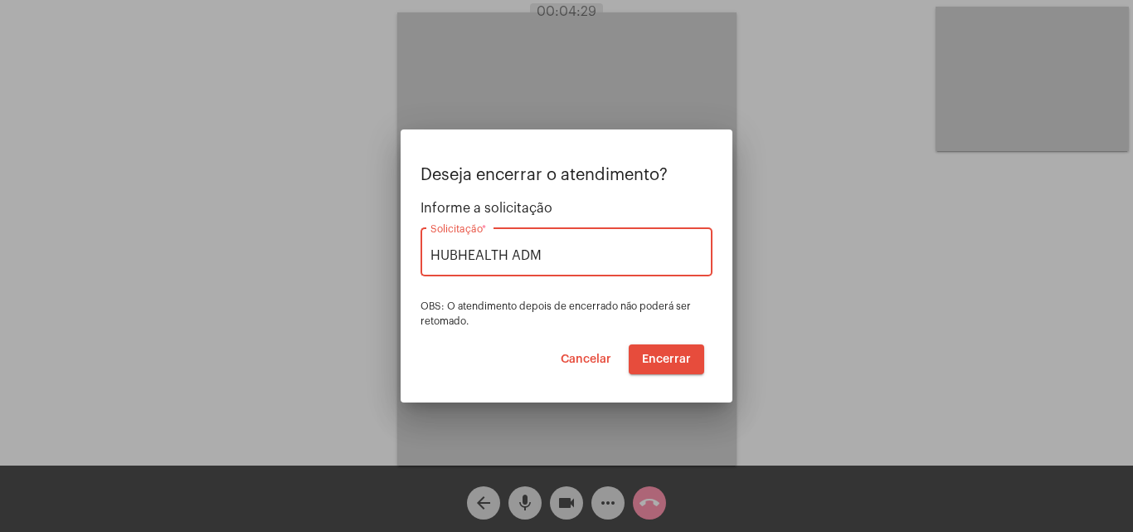
click at [673, 356] on span "Encerrar" at bounding box center [666, 359] width 49 height 12
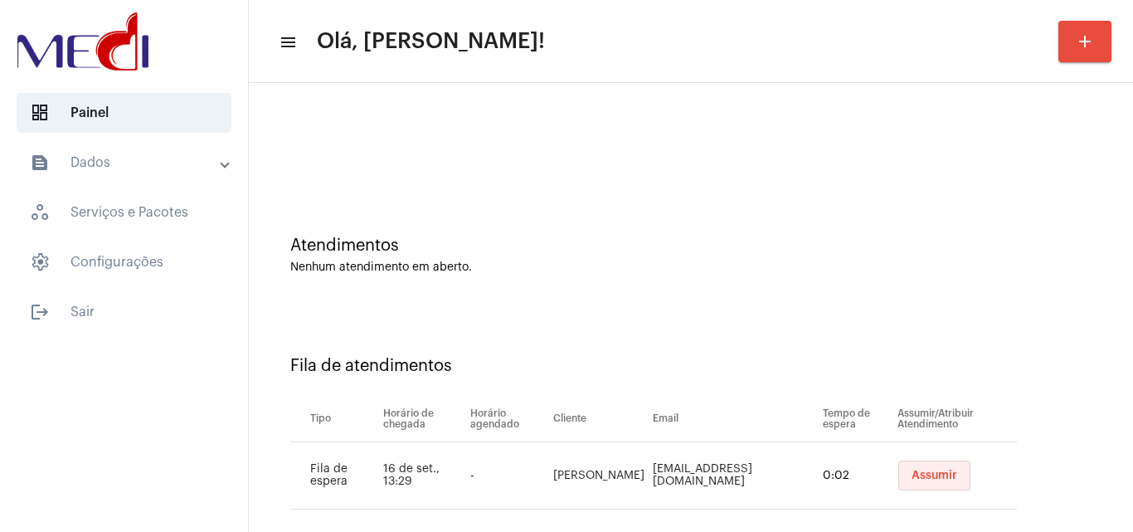
click at [911, 476] on span "Assumir" at bounding box center [934, 475] width 46 height 12
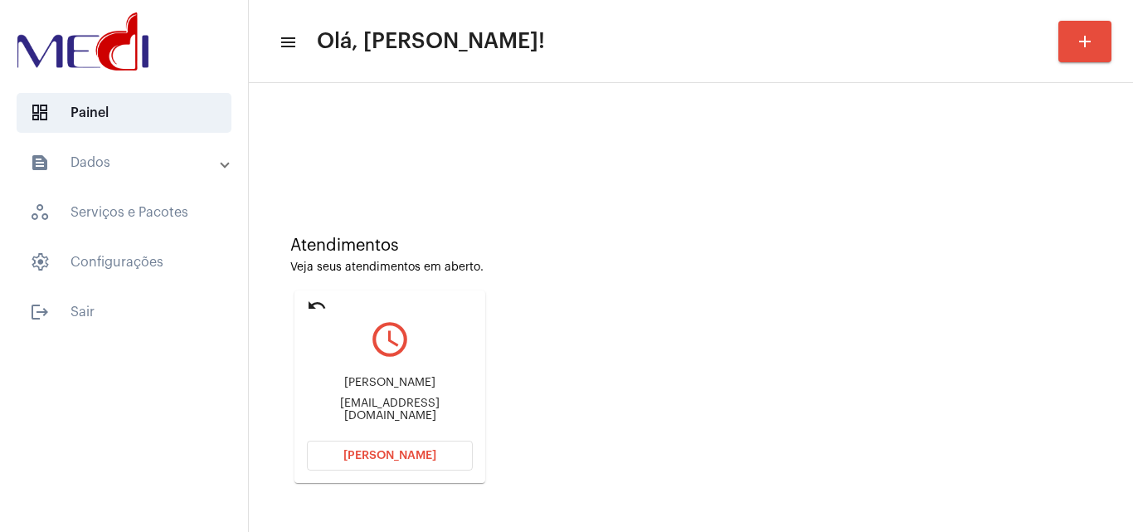
scroll to position [117, 0]
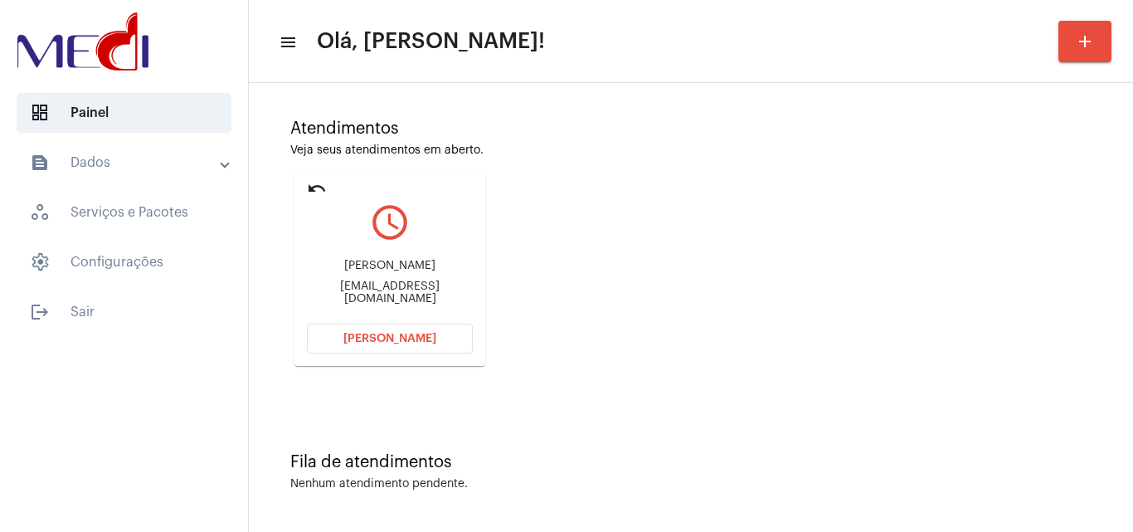
drag, startPoint x: 307, startPoint y: 290, endPoint x: 360, endPoint y: 294, distance: 53.2
click at [360, 294] on div "jamesnakaya@hotmail.com" at bounding box center [390, 292] width 166 height 25
copy div "jamesna"
click at [384, 335] on span "Abrir Chamada" at bounding box center [389, 339] width 93 height 12
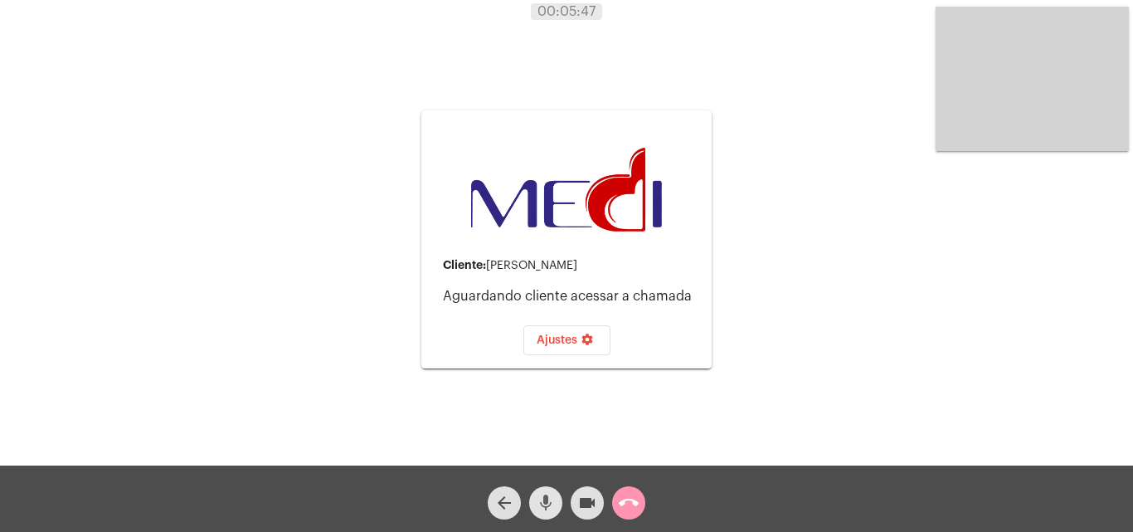
click at [555, 501] on mat-icon "mic" at bounding box center [546, 503] width 20 height 20
click at [632, 502] on mat-icon "call_end" at bounding box center [629, 503] width 20 height 20
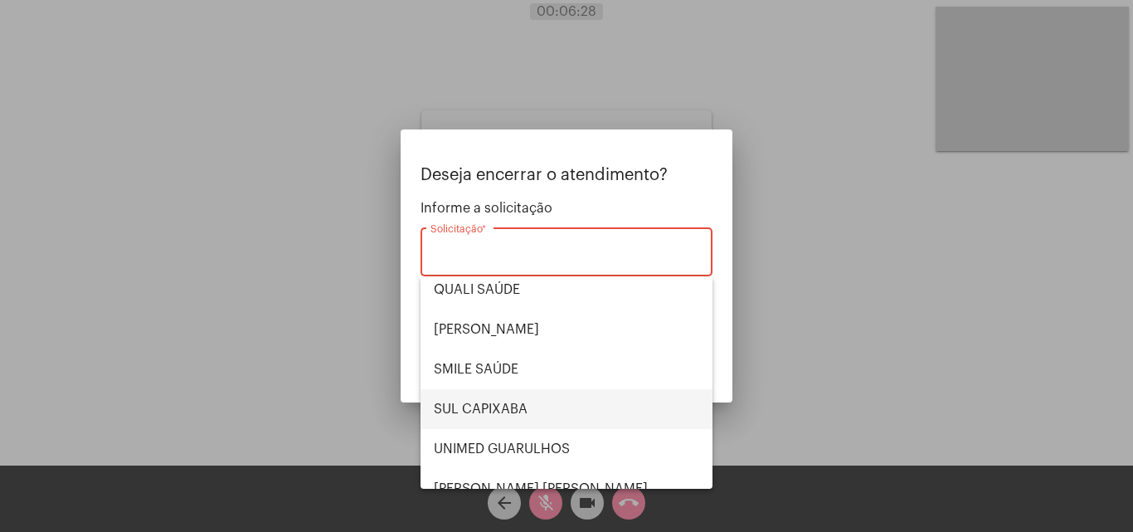
scroll to position [345, 0]
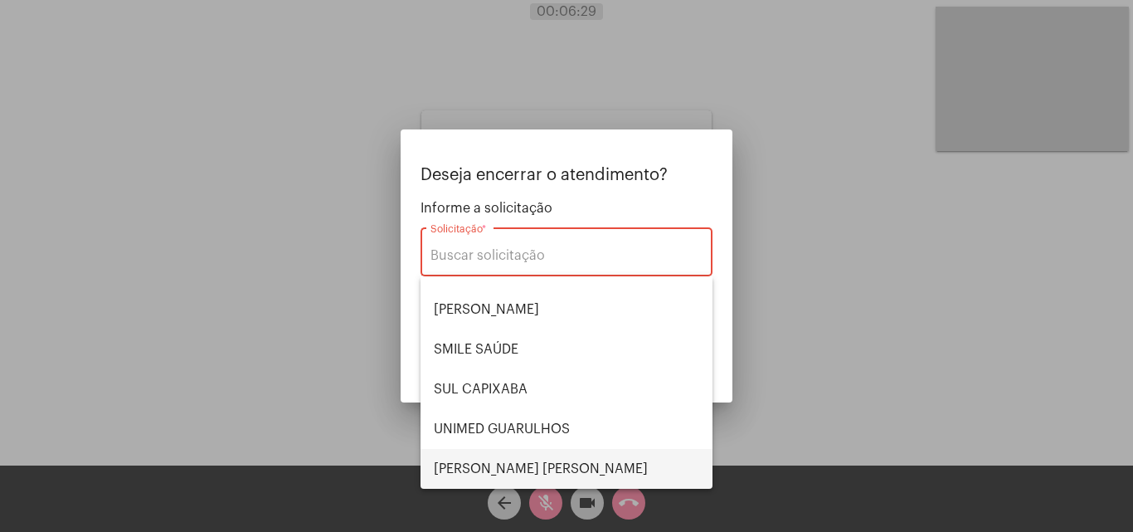
click at [530, 467] on span "VERA CRUZ" at bounding box center [566, 469] width 265 height 40
type input "VERA CRUZ"
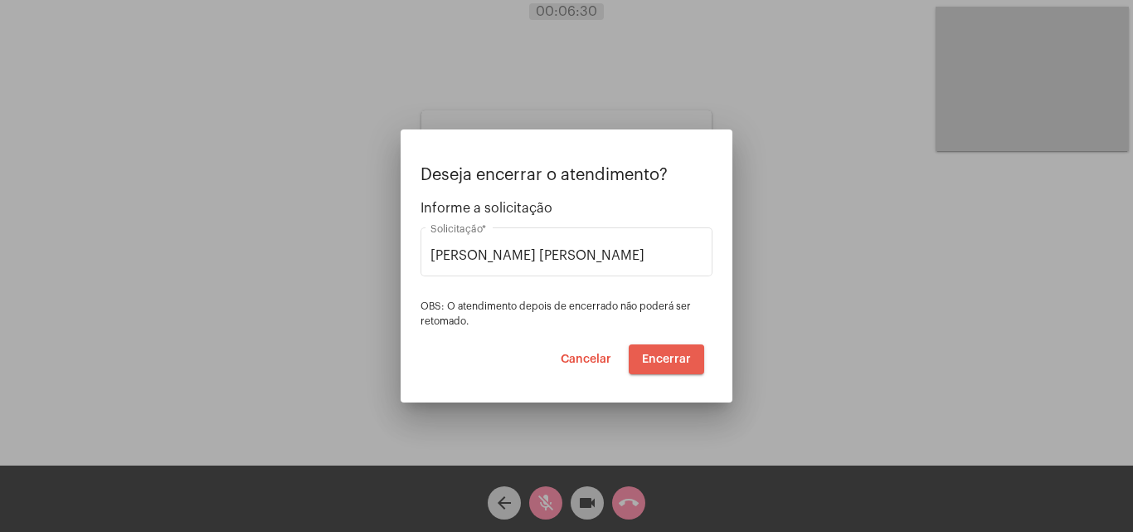
click at [663, 362] on span "Encerrar" at bounding box center [666, 359] width 49 height 12
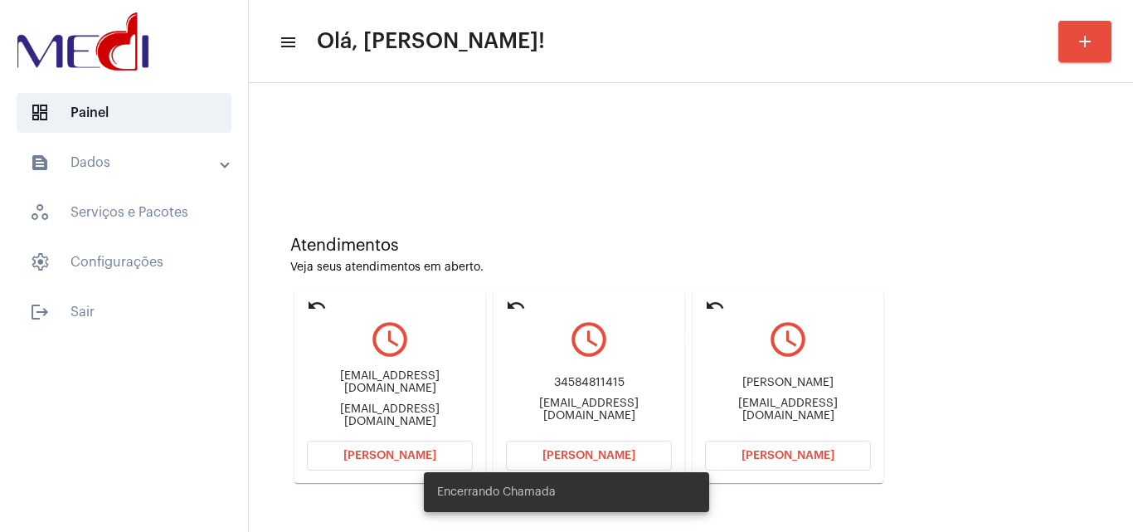
scroll to position [117, 0]
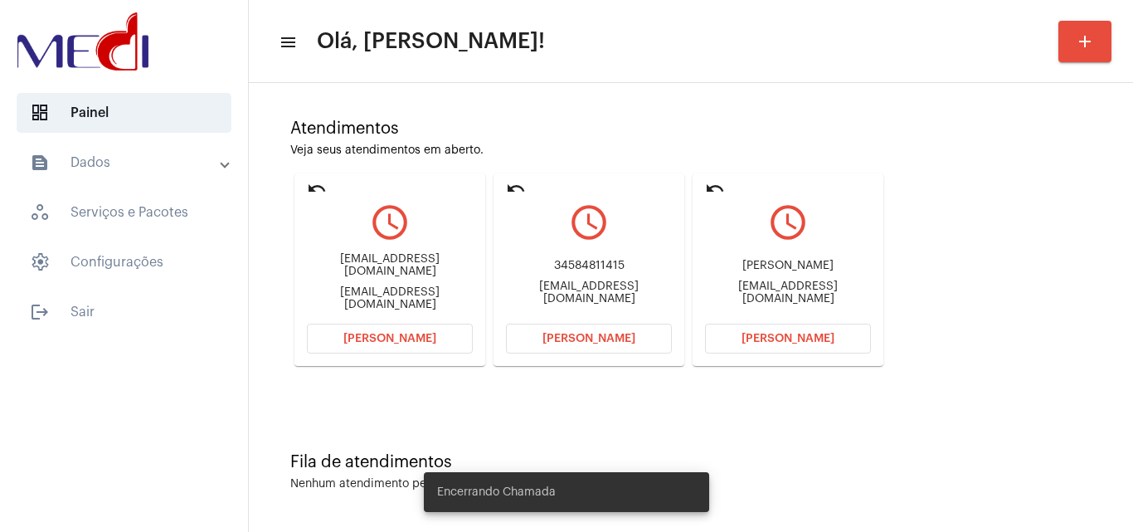
drag, startPoint x: 443, startPoint y: 256, endPoint x: 468, endPoint y: 257, distance: 24.9
click at [468, 257] on mat-card "undo query_builder Geovanna0206@gmail.com geovanna0206@gmail.com Abrir Chamada" at bounding box center [389, 269] width 191 height 192
click at [352, 343] on span "Abrir Chamada" at bounding box center [389, 339] width 93 height 12
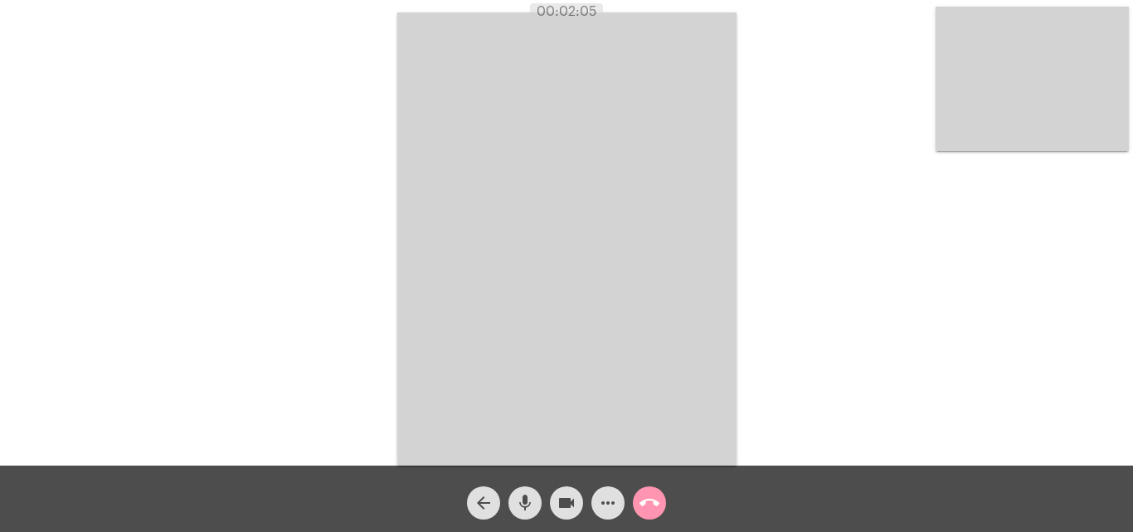
click at [646, 500] on mat-icon "call_end" at bounding box center [649, 503] width 20 height 20
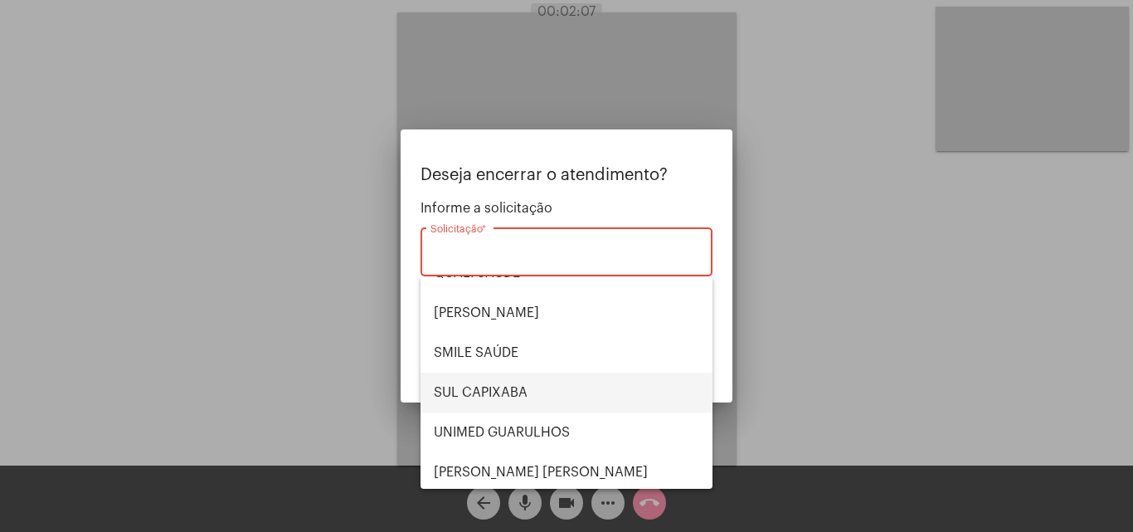
scroll to position [345, 0]
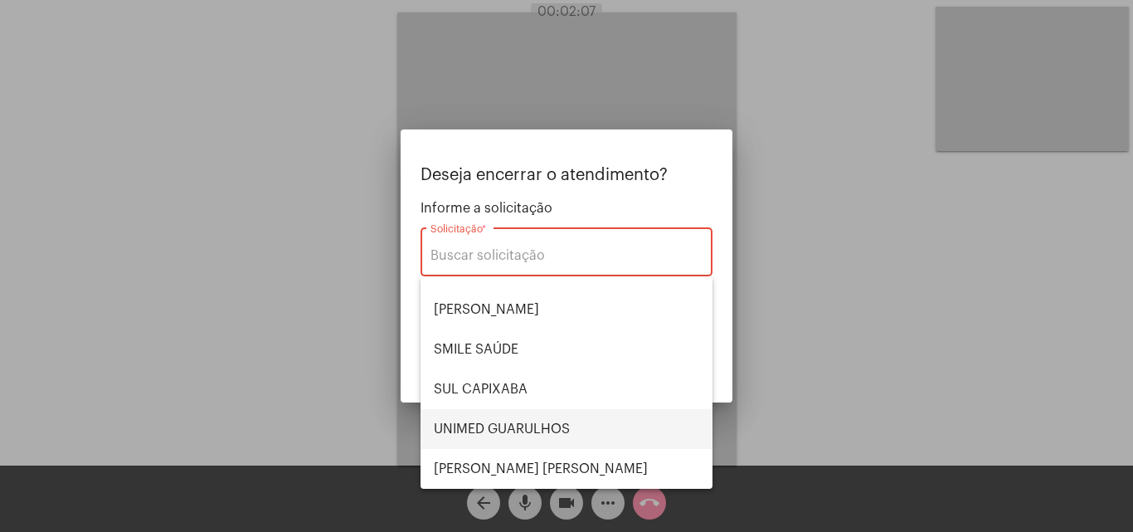
click at [549, 426] on span "UNIMED GUARULHOS" at bounding box center [566, 429] width 265 height 40
type input "UNIMED GUARULHOS"
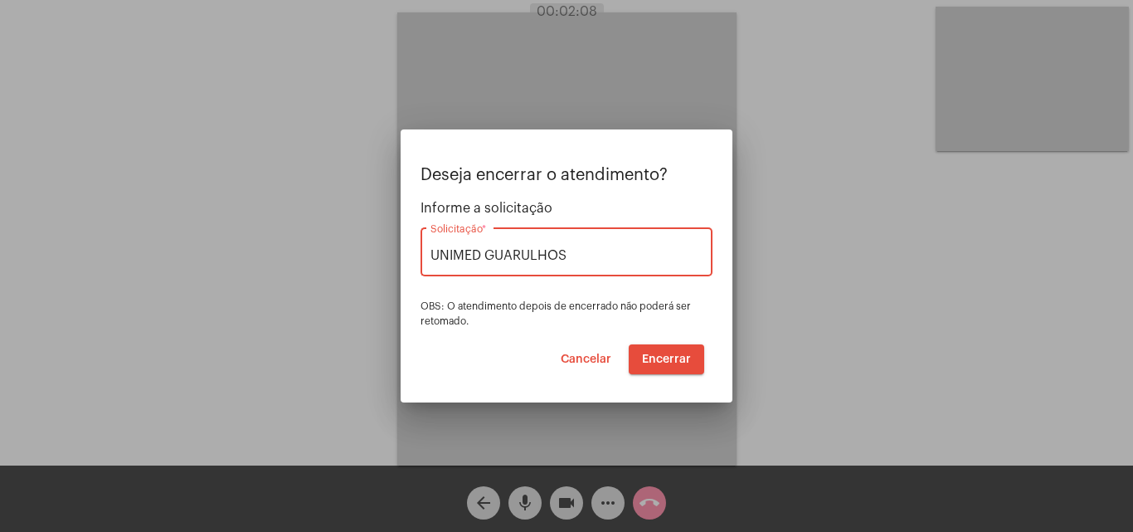
click at [677, 354] on span "Encerrar" at bounding box center [666, 359] width 49 height 12
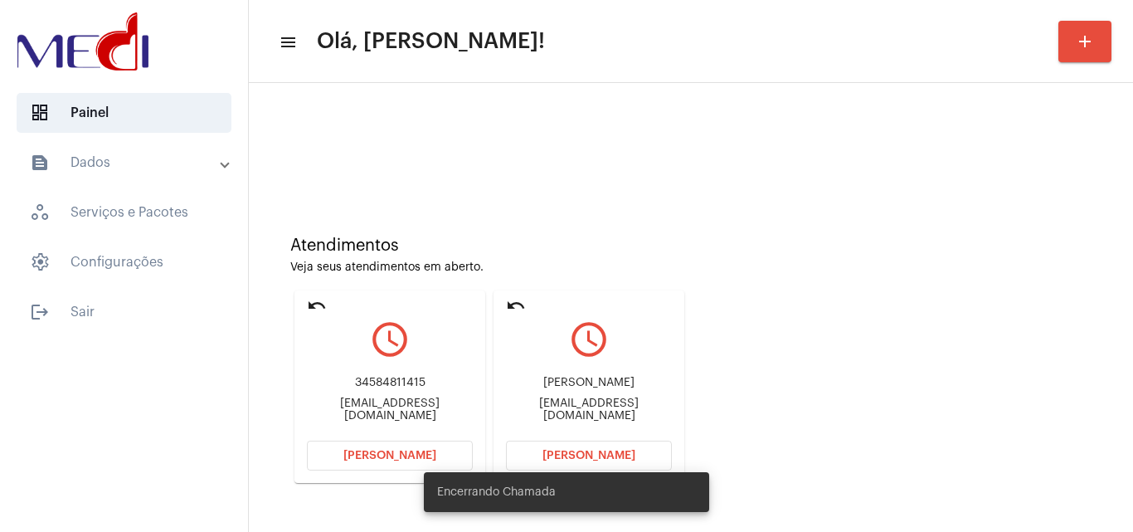
scroll to position [117, 0]
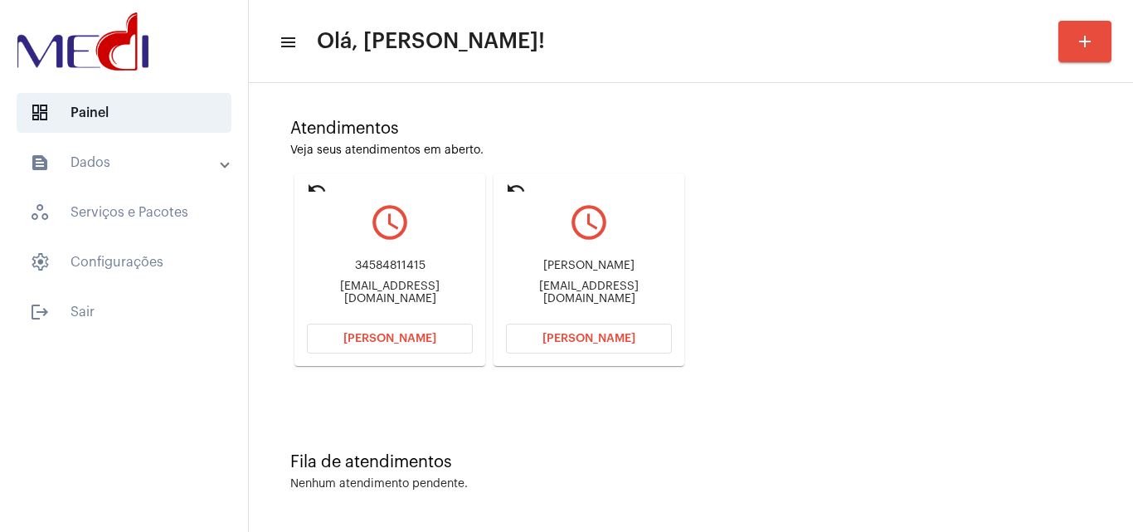
drag, startPoint x: 503, startPoint y: 284, endPoint x: 571, endPoint y: 288, distance: 68.9
click at [571, 288] on mat-card "undo query_builder Romulo romulowalexandrino@gmail.com Abrir Chamada" at bounding box center [588, 269] width 191 height 192
copy div "romulowale"
click at [569, 338] on span "Abrir Chamada" at bounding box center [588, 339] width 93 height 12
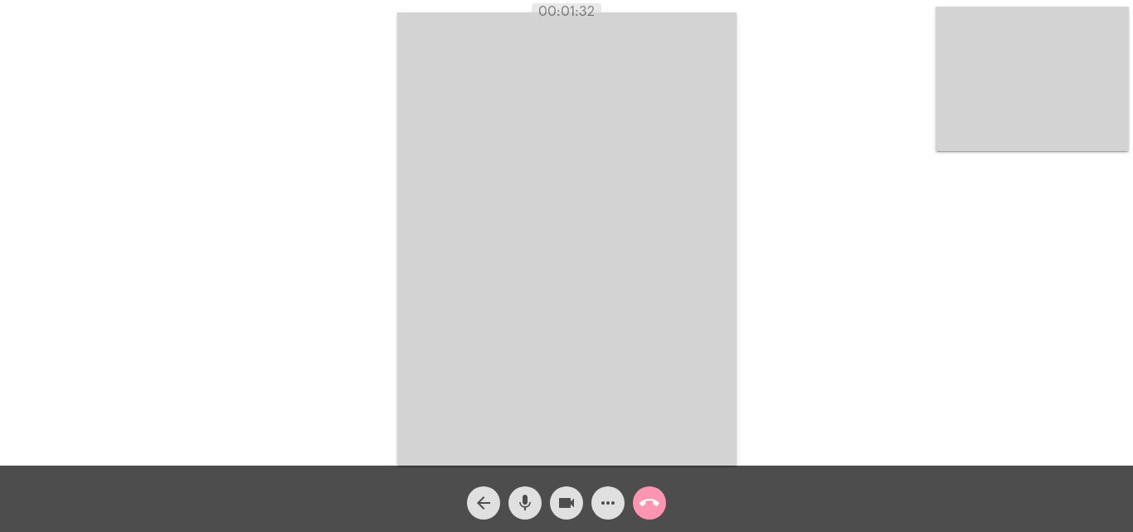
click at [649, 503] on mat-icon "call_end" at bounding box center [649, 503] width 20 height 20
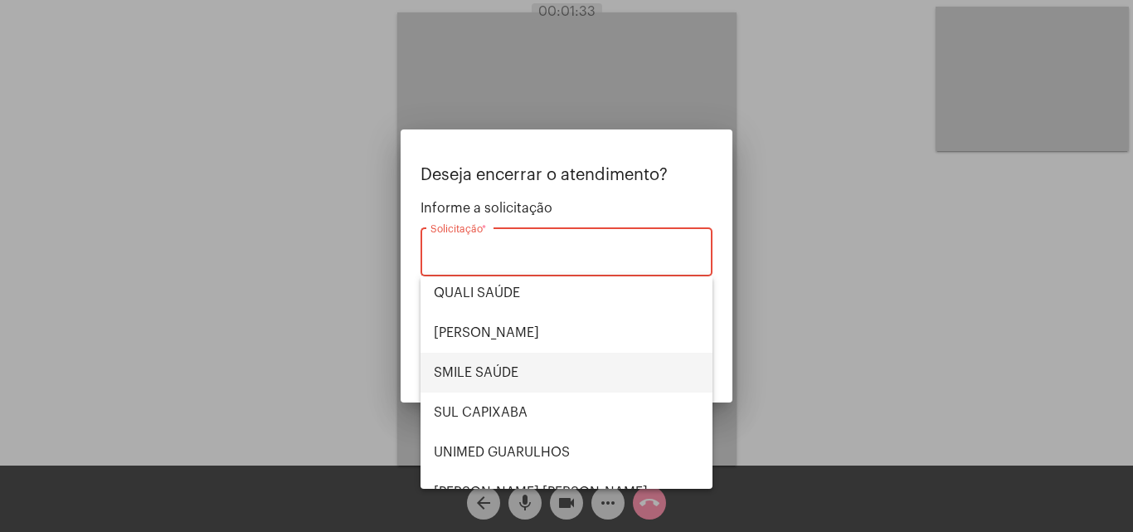
scroll to position [345, 0]
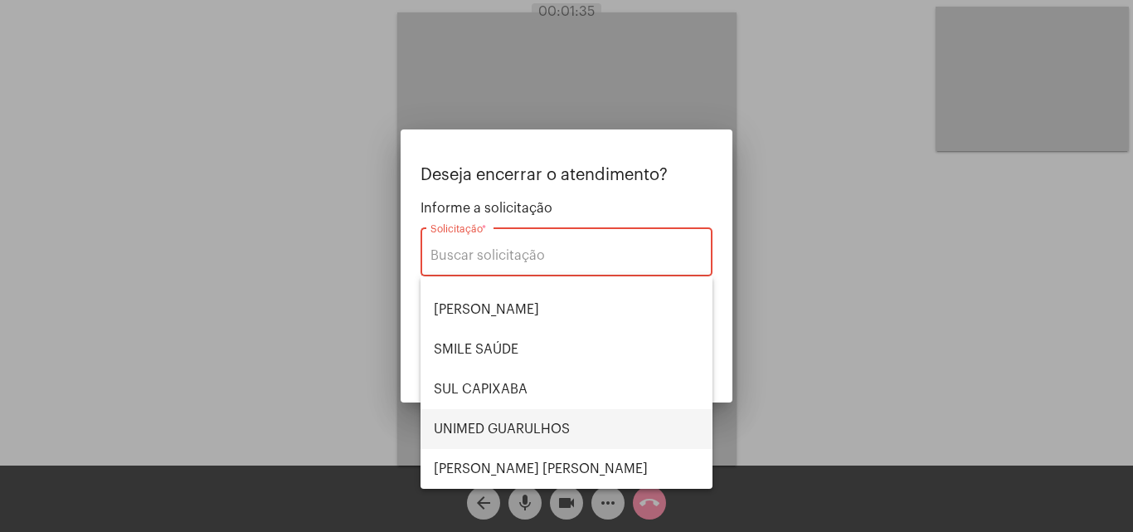
click at [546, 425] on span "UNIMED GUARULHOS" at bounding box center [566, 429] width 265 height 40
type input "UNIMED GUARULHOS"
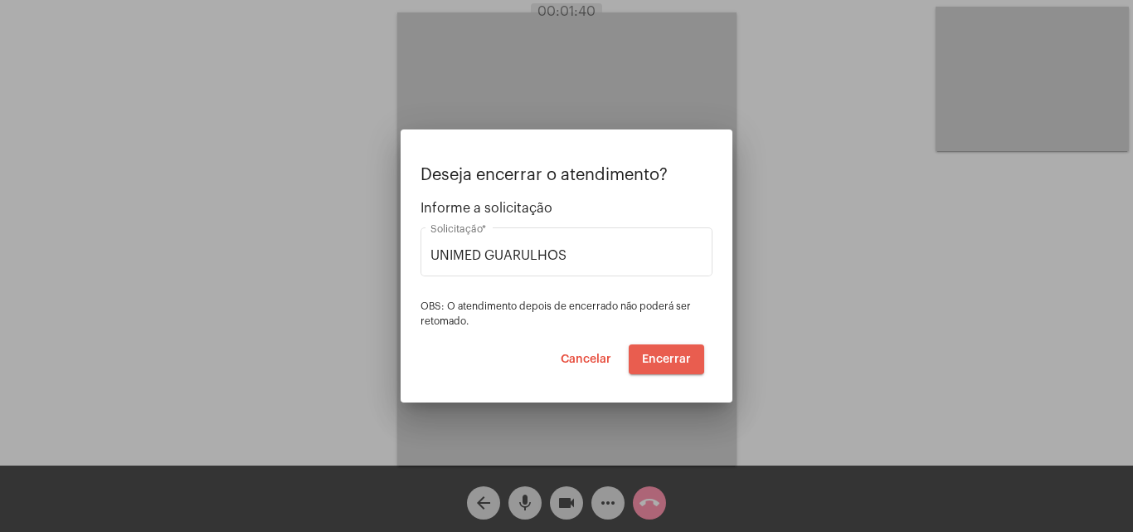
click at [663, 353] on span "Encerrar" at bounding box center [666, 359] width 49 height 12
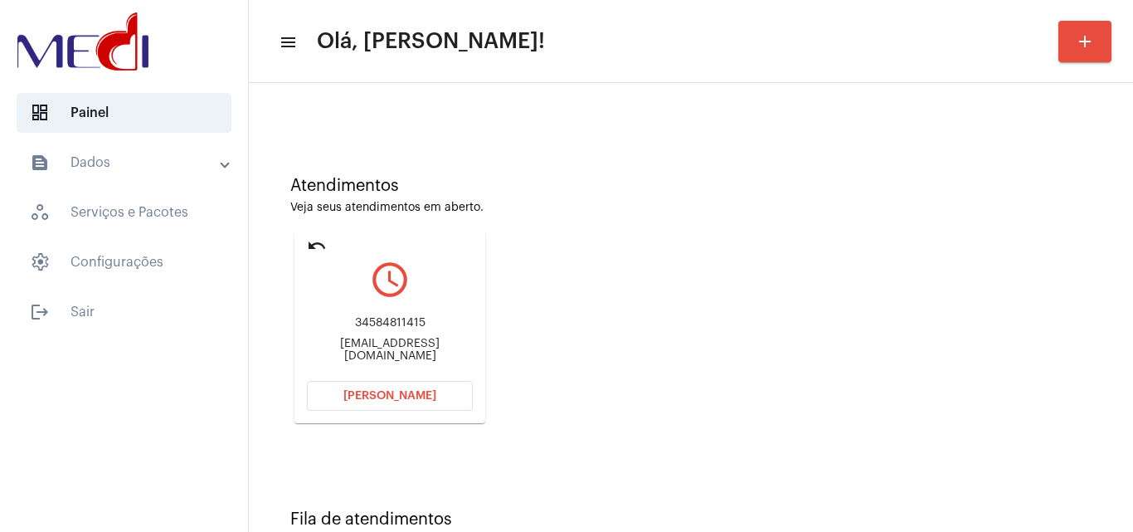
scroll to position [117, 0]
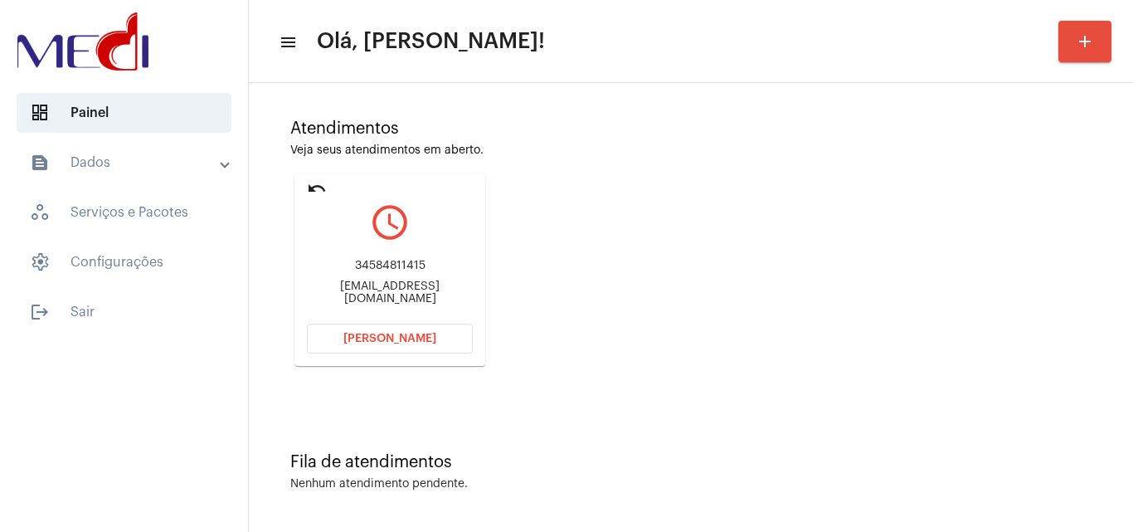
drag, startPoint x: 300, startPoint y: 294, endPoint x: 352, endPoint y: 285, distance: 52.2
click at [352, 285] on mat-card "undo query_builder 34584811415 joaosilva22009@hotmail.com Abrir Chamada" at bounding box center [389, 269] width 191 height 192
copy div "joaosilv"
drag, startPoint x: 348, startPoint y: 266, endPoint x: 458, endPoint y: 275, distance: 109.8
click at [458, 272] on div "34584811415" at bounding box center [390, 266] width 166 height 12
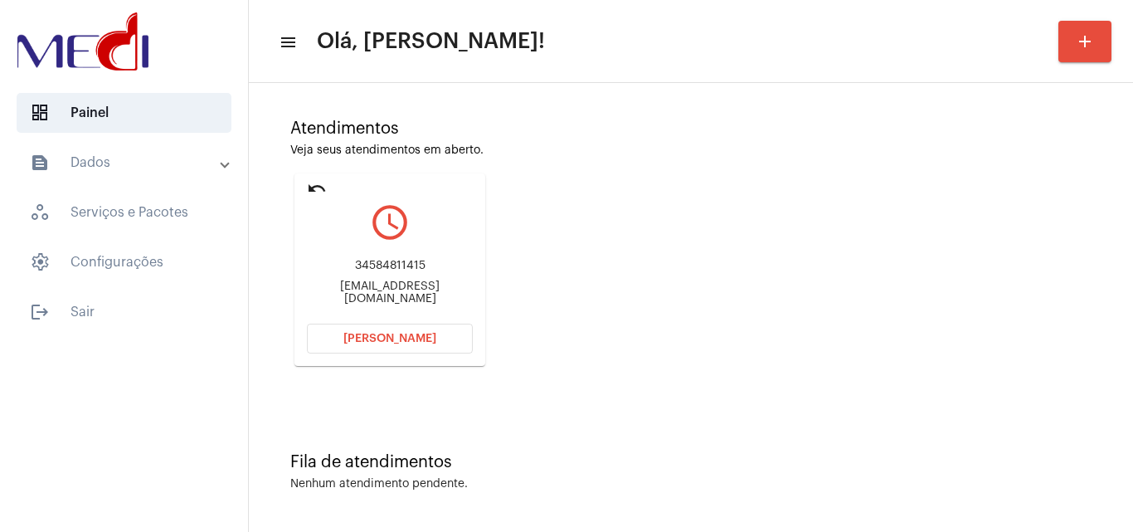
copy div "34584811415"
click at [363, 329] on button "Abrir Chamada" at bounding box center [390, 338] width 166 height 30
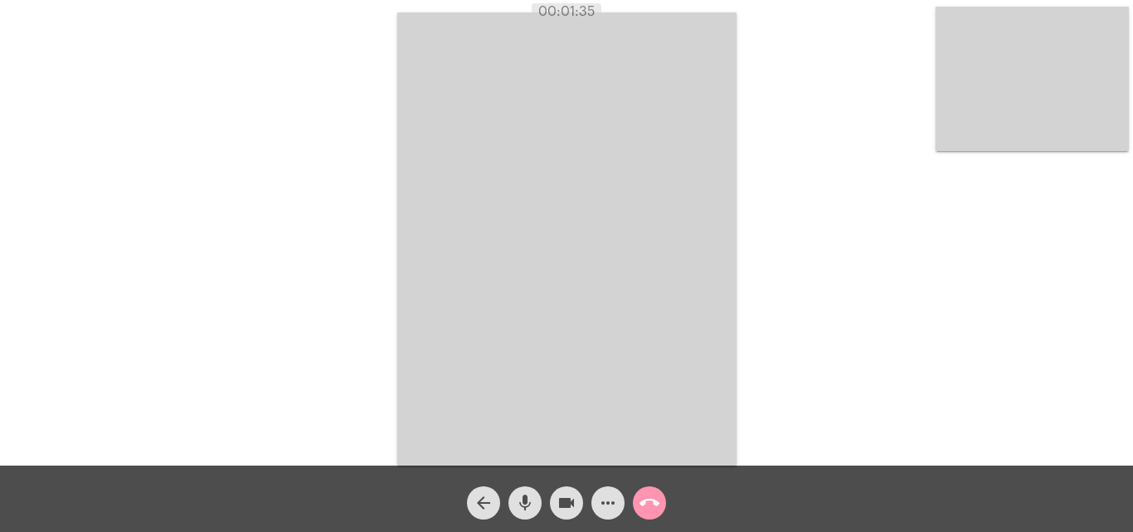
click at [655, 506] on mat-icon "call_end" at bounding box center [649, 503] width 20 height 20
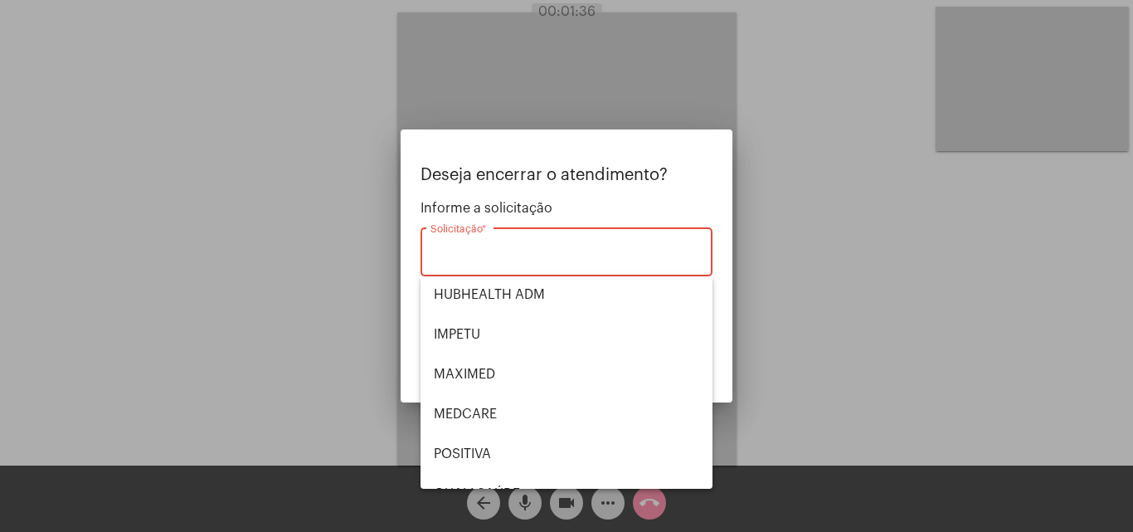
scroll to position [345, 0]
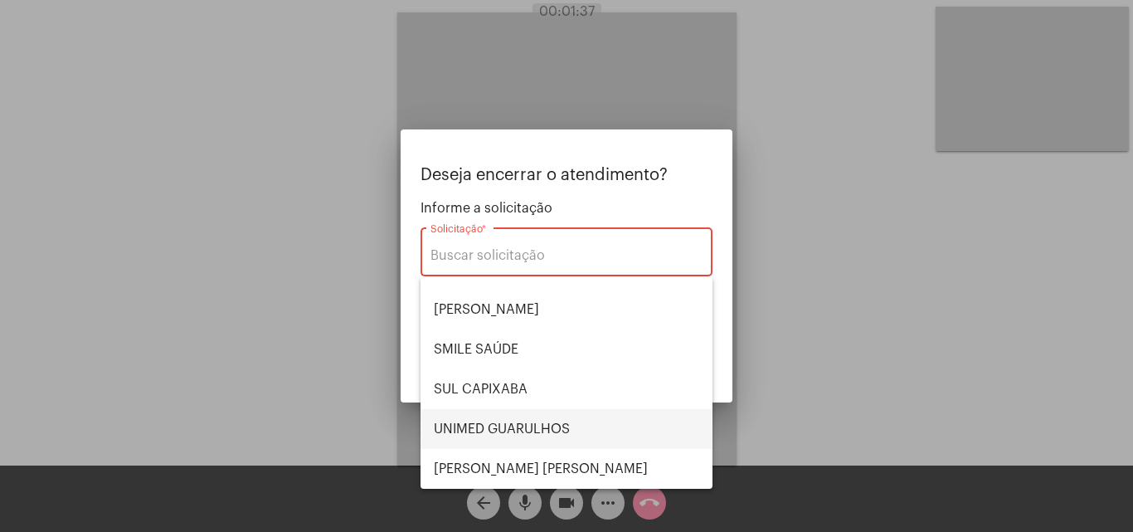
click at [551, 430] on span "UNIMED GUARULHOS" at bounding box center [566, 429] width 265 height 40
type input "UNIMED GUARULHOS"
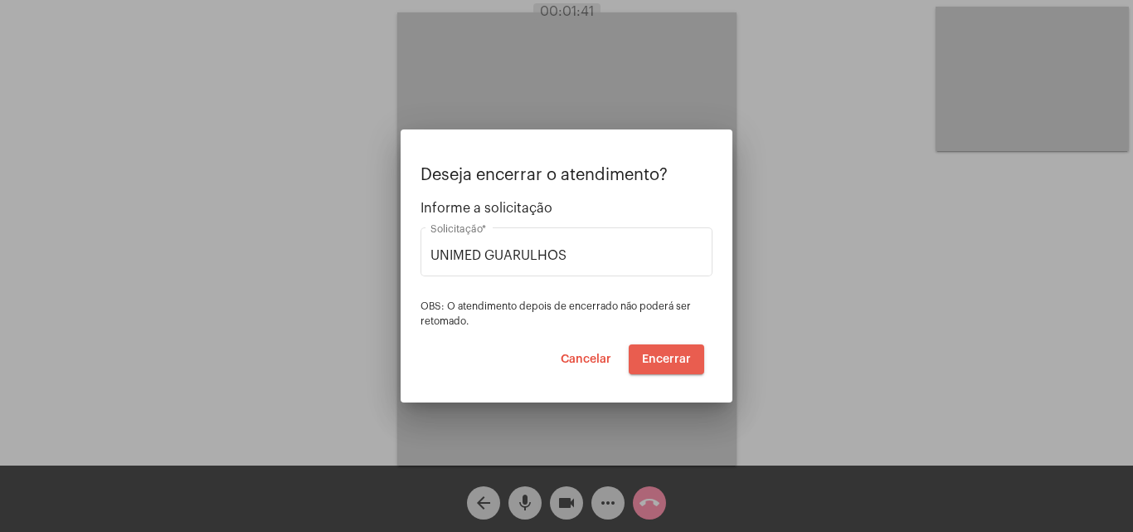
click at [674, 357] on span "Encerrar" at bounding box center [666, 359] width 49 height 12
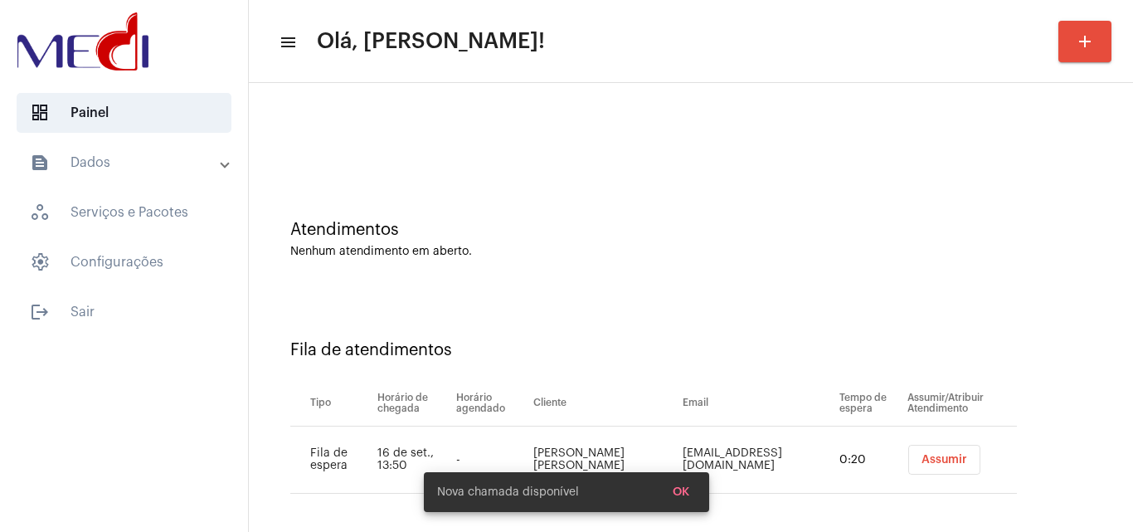
scroll to position [22, 0]
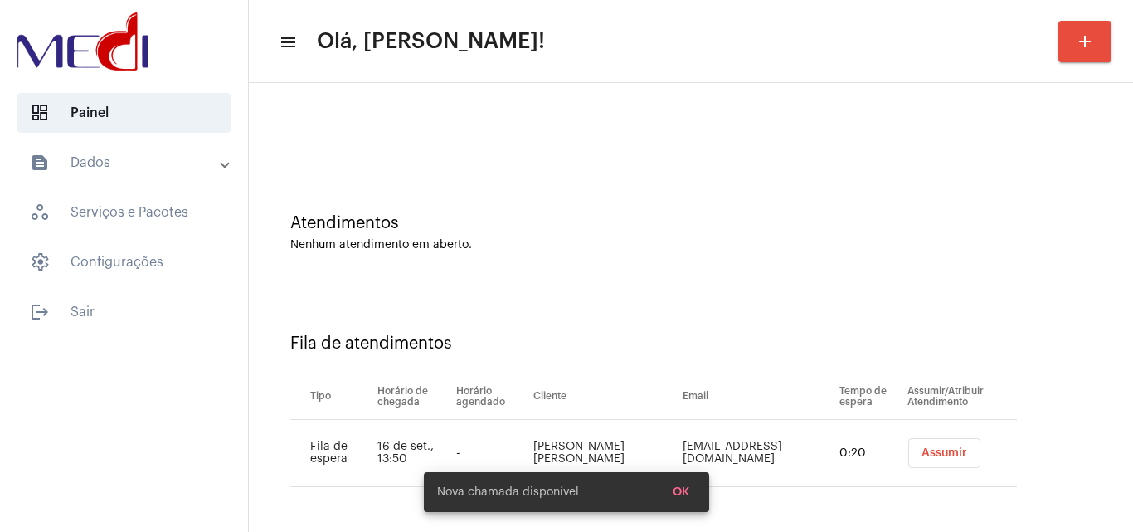
click at [921, 455] on span "Assumir" at bounding box center [944, 453] width 46 height 12
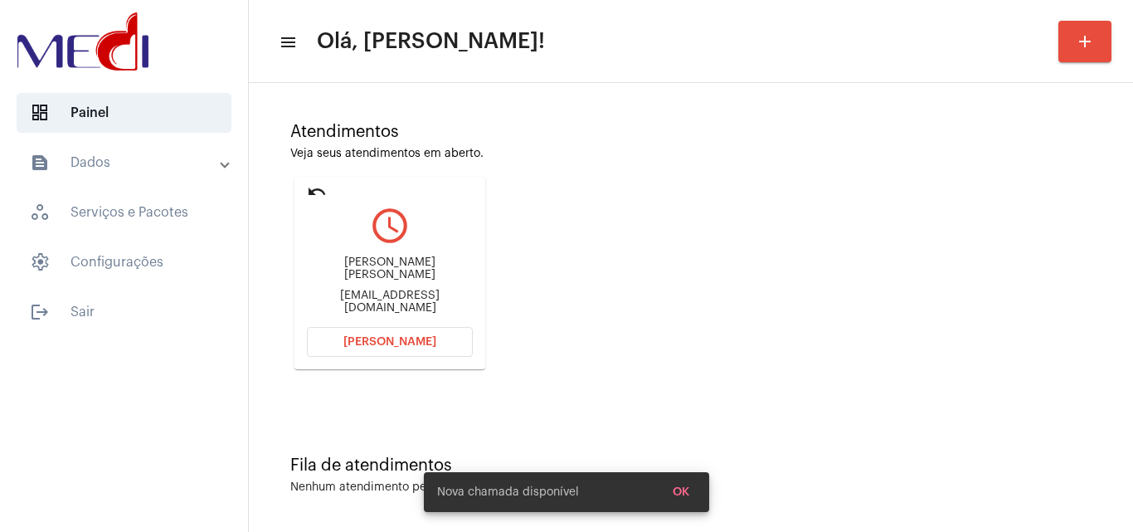
scroll to position [117, 0]
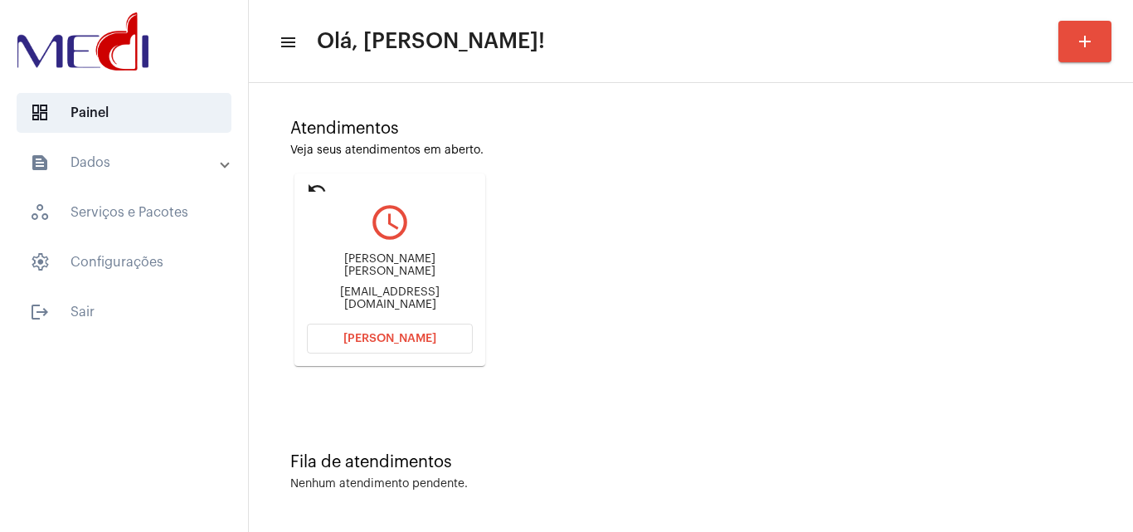
drag, startPoint x: 333, startPoint y: 267, endPoint x: 430, endPoint y: 280, distance: 97.9
click at [430, 280] on div "João Diego Matias jmatias.92sp@gmail.com" at bounding box center [390, 282] width 166 height 75
copy div "João Diego Matia"
click at [378, 338] on span "Abrir Chamada" at bounding box center [389, 339] width 93 height 12
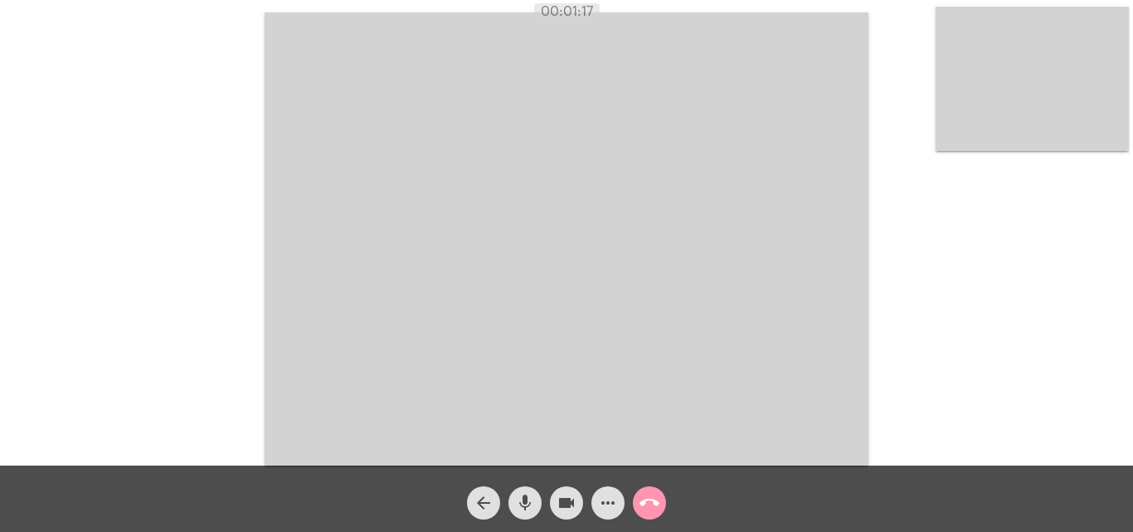
click at [608, 497] on mat-icon "more_horiz" at bounding box center [608, 503] width 20 height 20
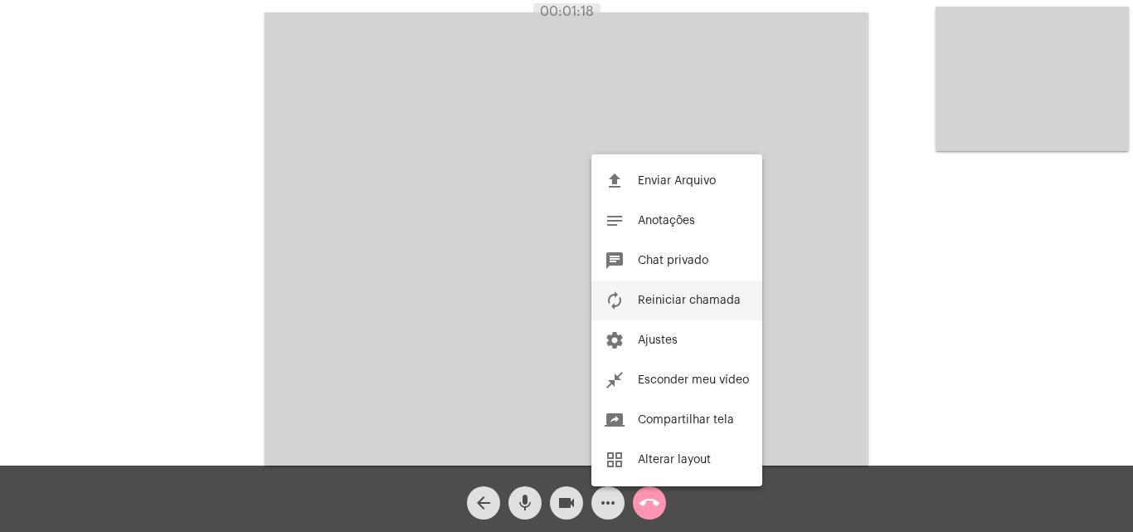
click at [668, 295] on span "Reiniciar chamada" at bounding box center [689, 300] width 103 height 12
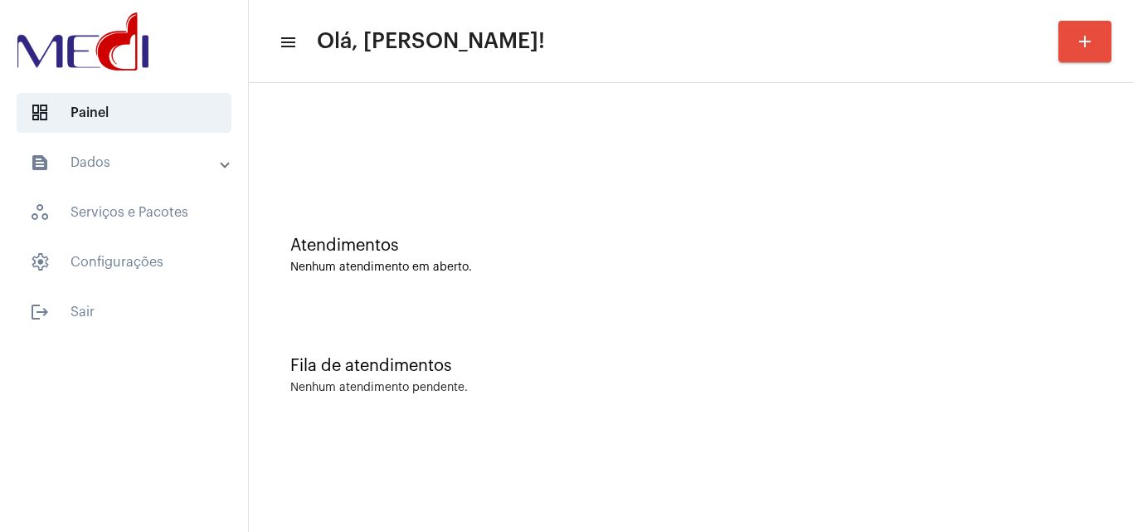
click at [537, 299] on div "Atendimentos Nenhum atendimento em aberto." at bounding box center [690, 247] width 867 height 120
